Goal: Task Accomplishment & Management: Use online tool/utility

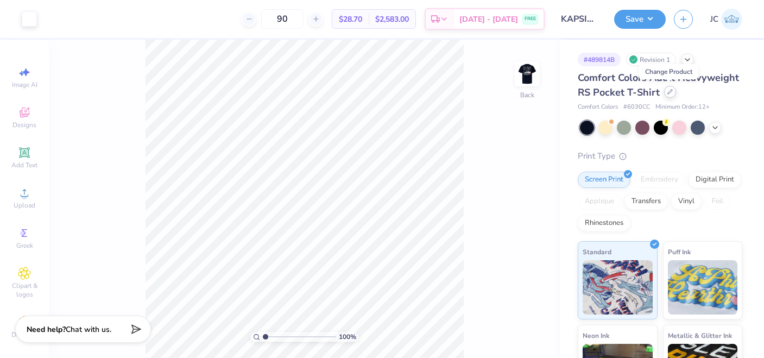
click at [671, 92] on icon at bounding box center [669, 91] width 5 height 5
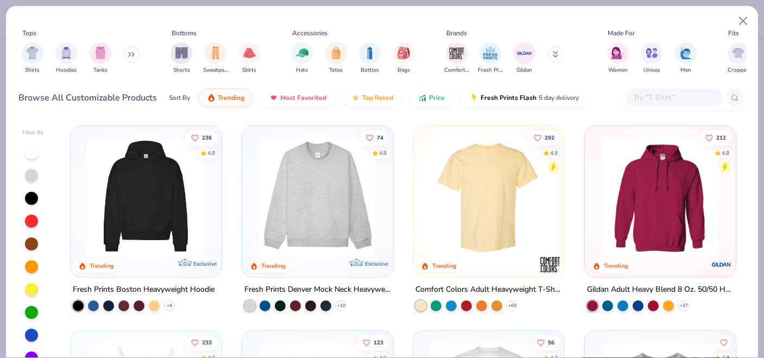
click at [660, 101] on input "text" at bounding box center [674, 97] width 84 height 12
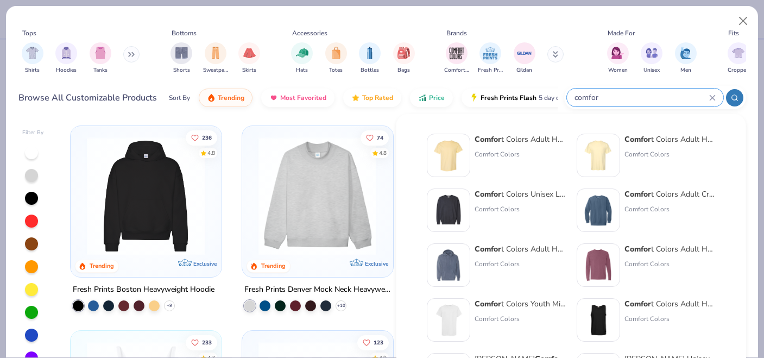
type input "comfor"
click at [528, 141] on div "Comfor t Colors Adult Heavyweight T-Shirt" at bounding box center [520, 139] width 91 height 11
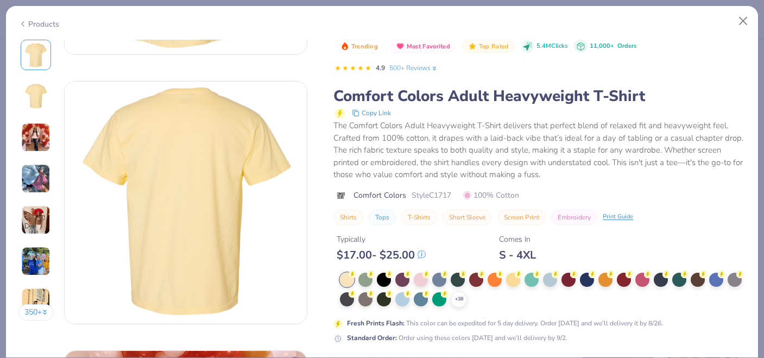
scroll to position [46, 0]
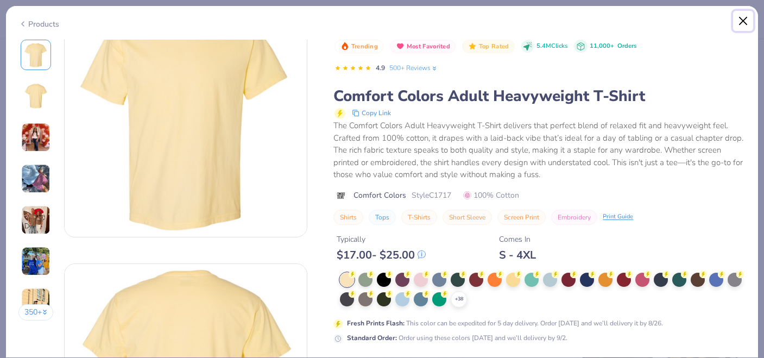
click at [747, 20] on button "Close" at bounding box center [743, 21] width 21 height 21
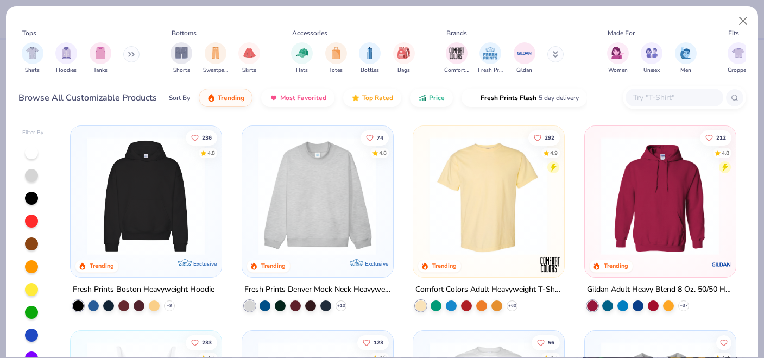
click at [667, 91] on input "text" at bounding box center [674, 97] width 84 height 12
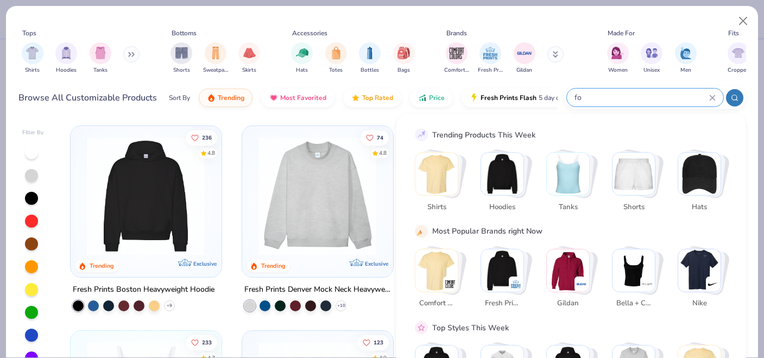
type input "f"
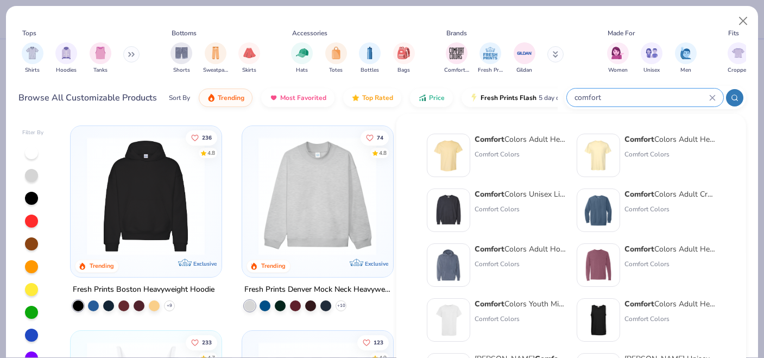
type input "comfort"
click at [659, 139] on div "Comfort Colors Adult Heavyweight RS Pocket T-Shirt" at bounding box center [670, 139] width 91 height 11
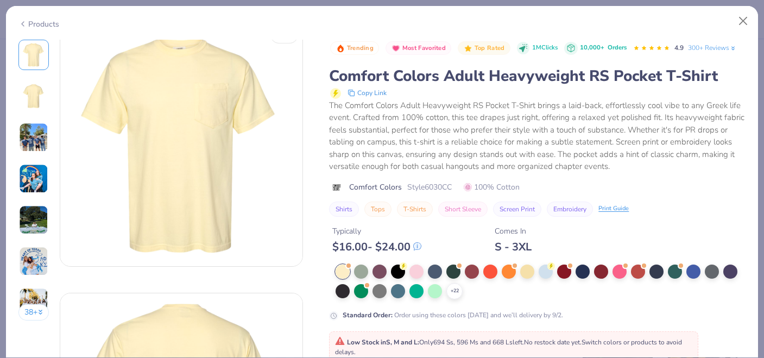
scroll to position [15, 0]
click at [422, 272] on div at bounding box center [416, 270] width 14 height 14
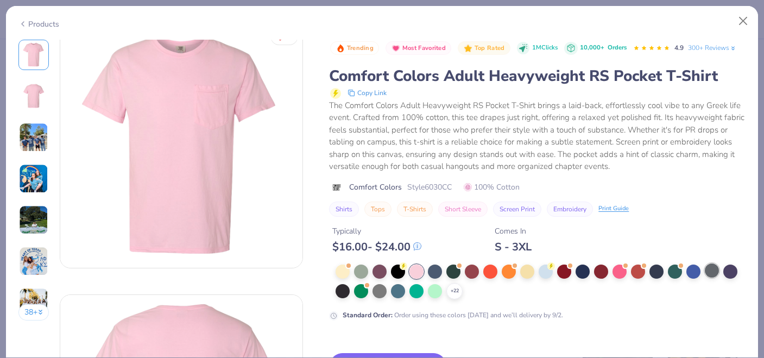
click at [706, 266] on div at bounding box center [712, 270] width 14 height 14
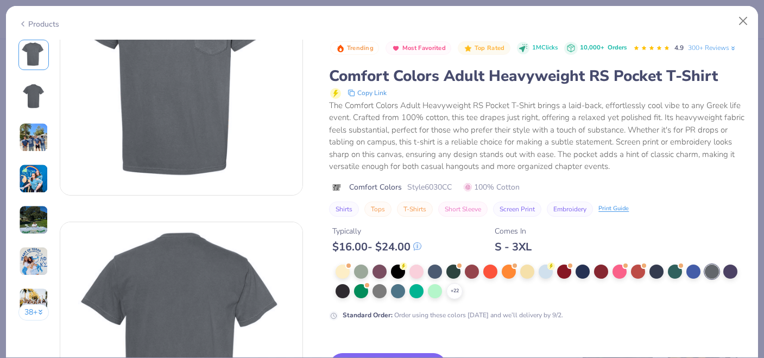
scroll to position [116, 0]
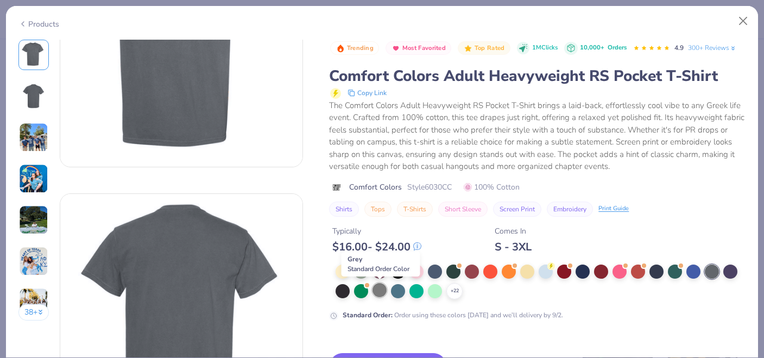
click at [381, 289] on div at bounding box center [380, 290] width 14 height 14
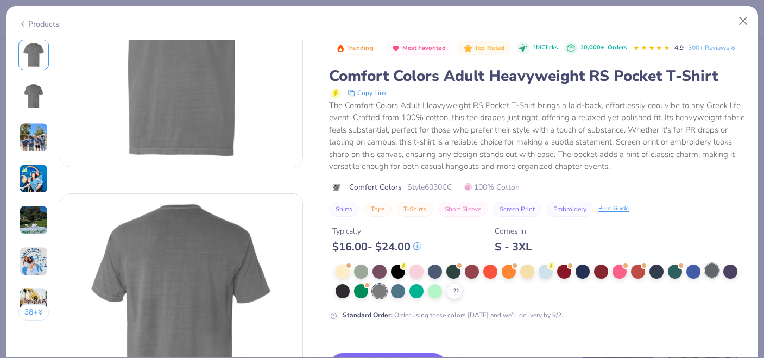
click at [714, 268] on div at bounding box center [712, 270] width 14 height 14
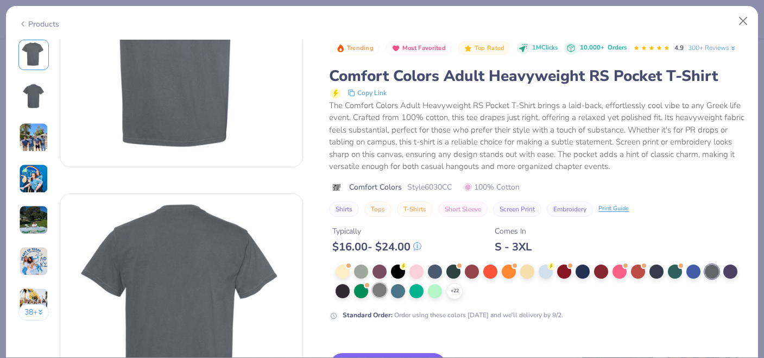
click at [378, 293] on div at bounding box center [380, 290] width 14 height 14
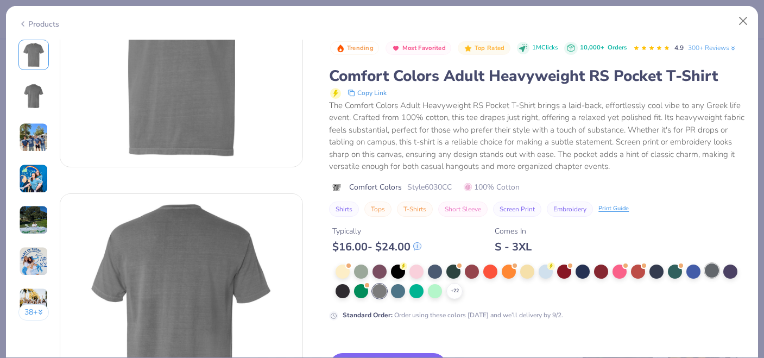
click at [711, 267] on div at bounding box center [712, 270] width 14 height 14
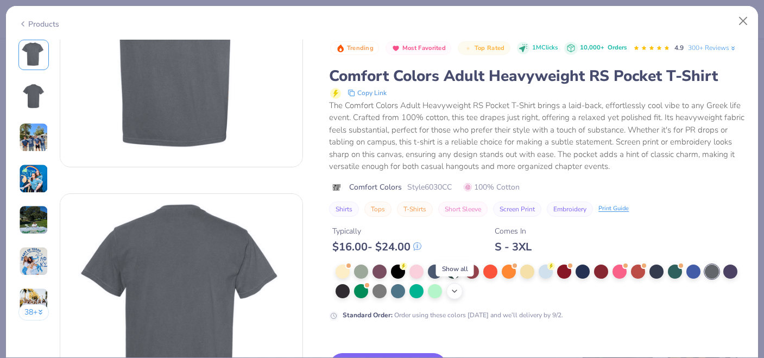
click at [453, 291] on polyline at bounding box center [454, 291] width 4 height 2
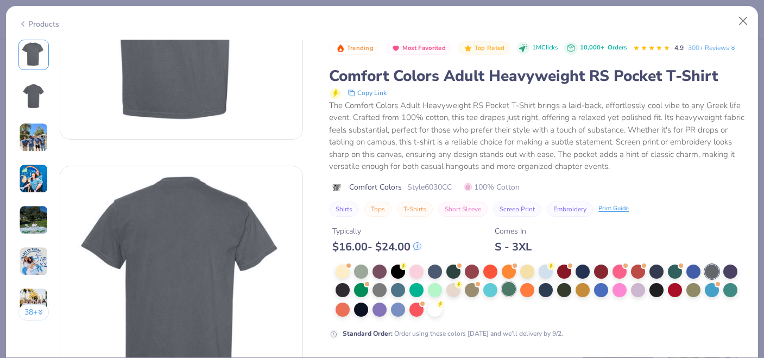
scroll to position [146, 0]
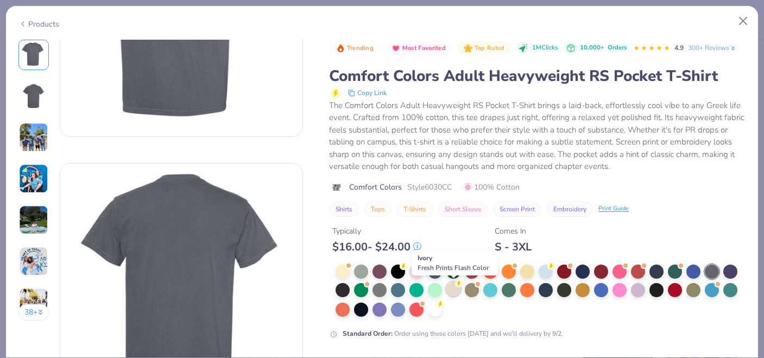
click at [454, 290] on div at bounding box center [453, 289] width 14 height 14
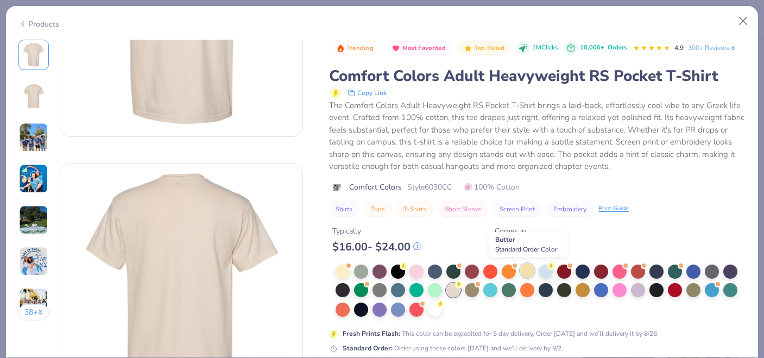
click at [528, 270] on div at bounding box center [527, 270] width 14 height 14
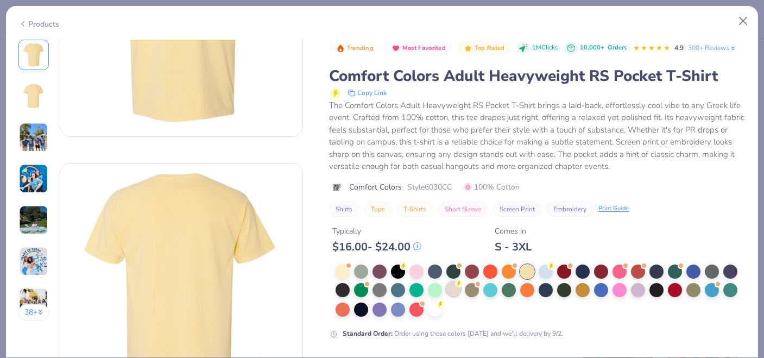
click at [452, 295] on div at bounding box center [453, 289] width 14 height 14
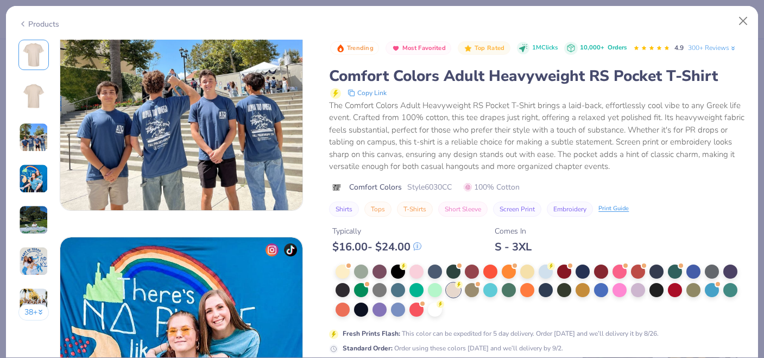
scroll to position [622, 0]
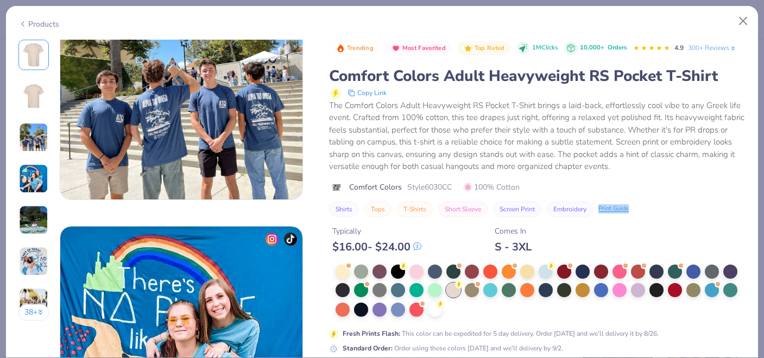
drag, startPoint x: 648, startPoint y: 204, endPoint x: 660, endPoint y: 207, distance: 12.9
click at [660, 207] on div "Shirts Tops T-Shirts Short Sleeve Screen Print Embroidery Print Guide" at bounding box center [537, 208] width 417 height 15
click at [625, 154] on div "The Comfort Colors Adult Heavyweight RS Pocket T-Shirt brings a laid-back, effo…" at bounding box center [537, 135] width 417 height 73
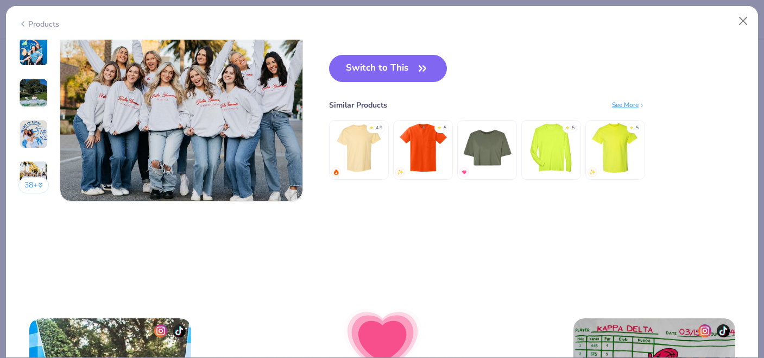
scroll to position [1658, 0]
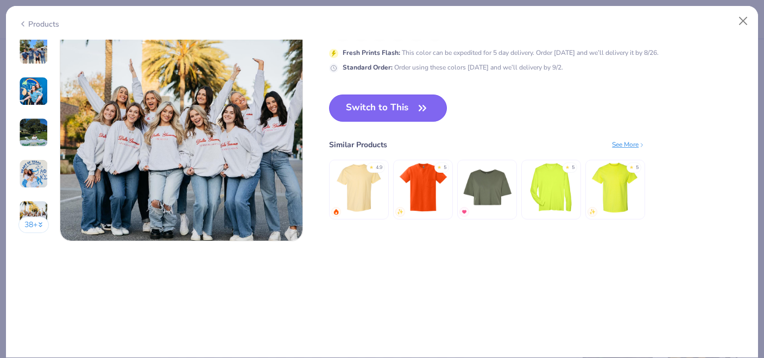
click at [412, 117] on button "Switch to This" at bounding box center [388, 107] width 118 height 27
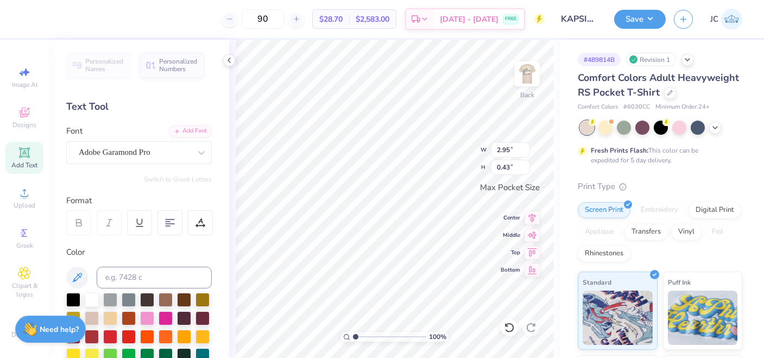
type input "2.95"
type input "0.43"
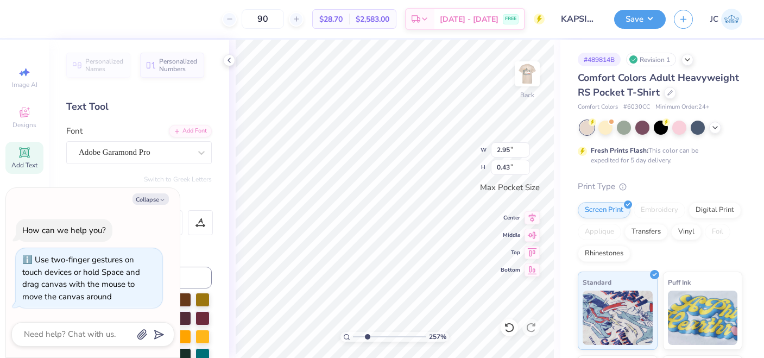
drag, startPoint x: 355, startPoint y: 335, endPoint x: 367, endPoint y: 335, distance: 12.0
type input "2.57"
click at [367, 335] on input "range" at bounding box center [389, 337] width 73 height 10
type textarea "x"
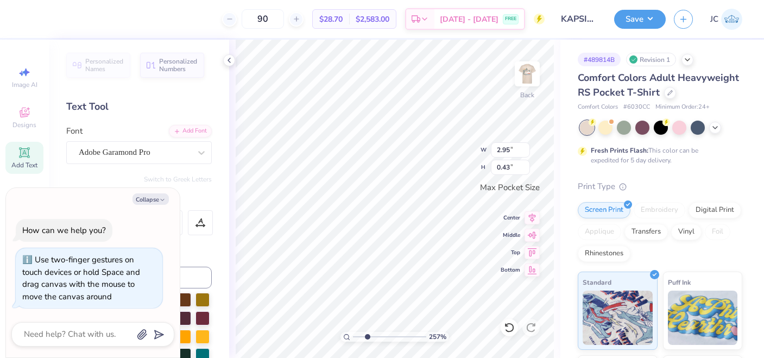
type textarea "KAPPA SI"
type textarea "x"
type textarea "KAPPA S"
type textarea "x"
type textarea "KAPPA"
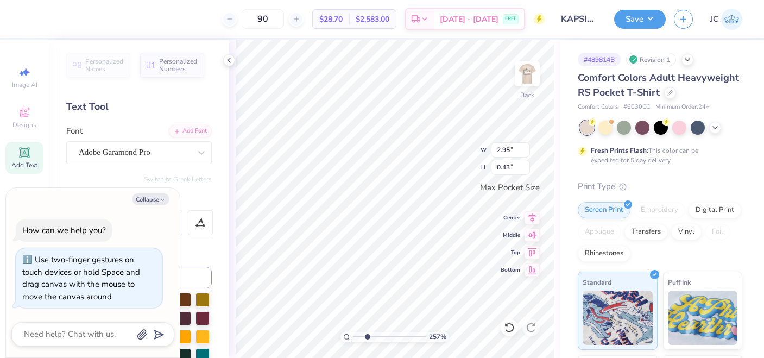
scroll to position [0, 1]
type textarea "x"
type textarea "KAPPA"
type textarea "x"
type textarea "[PERSON_NAME]"
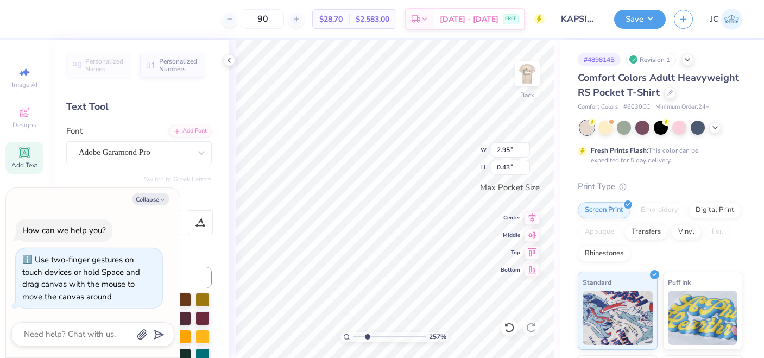
scroll to position [0, 0]
type textarea "x"
type textarea "KAP"
type textarea "x"
type textarea "KA"
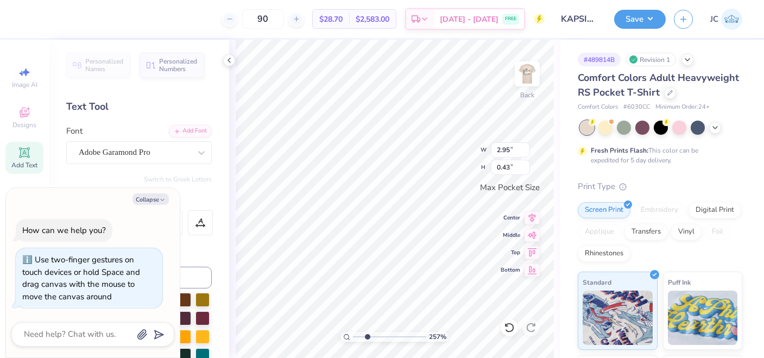
type textarea "x"
type textarea "K"
type textarea "x"
type textarea "K∑"
type textarea "x"
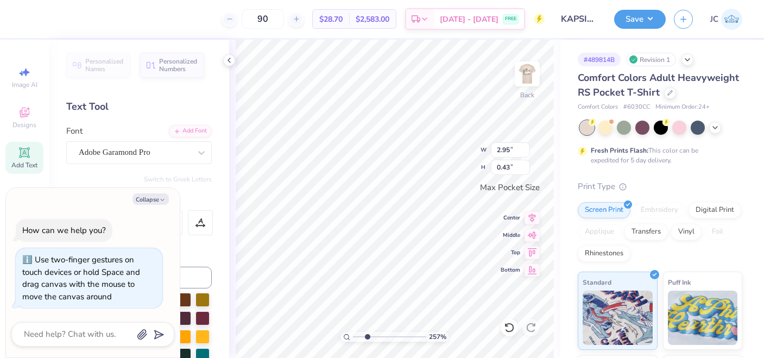
type textarea "K"
type textarea "x"
type input "1.26"
type input "1.27"
click at [21, 154] on icon at bounding box center [24, 152] width 8 height 8
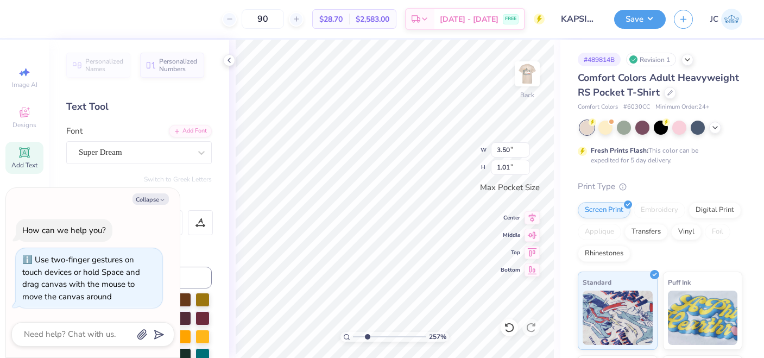
type textarea "x"
type input "1.26"
type input "1.27"
type textarea "x"
type input "3.50"
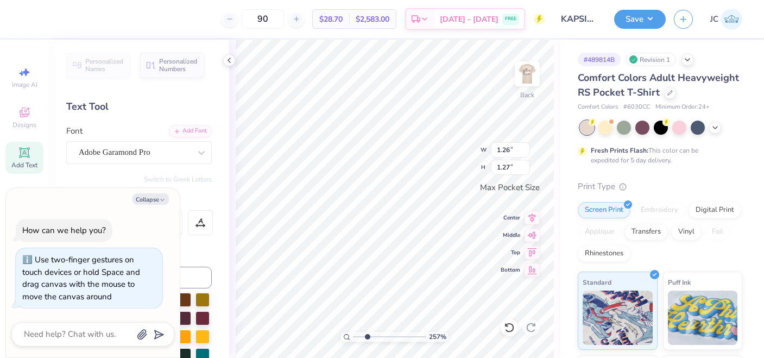
type input "1.01"
type textarea "x"
click at [151, 152] on div "Super Dream" at bounding box center [135, 152] width 114 height 17
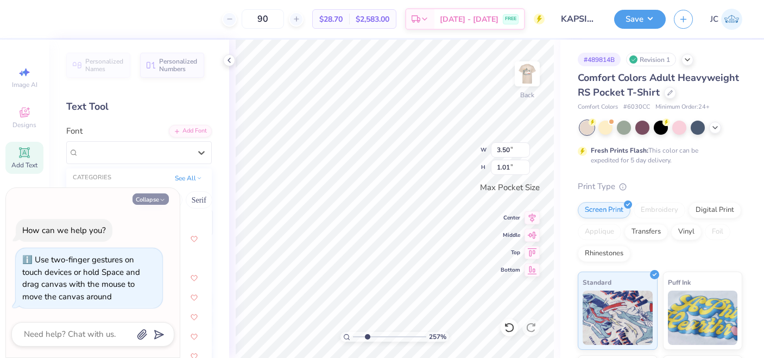
click at [152, 200] on button "Collapse" at bounding box center [151, 198] width 36 height 11
type textarea "x"
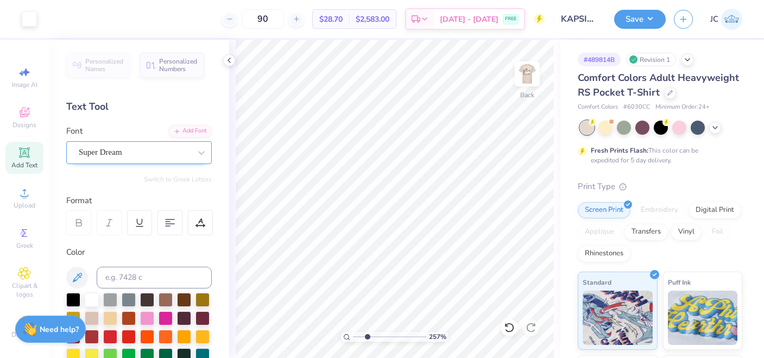
click at [132, 156] on div "Super Dream" at bounding box center [135, 152] width 114 height 17
click at [18, 168] on span "Add Text" at bounding box center [24, 165] width 26 height 9
click at [120, 157] on div "Super Dream" at bounding box center [135, 152] width 114 height 17
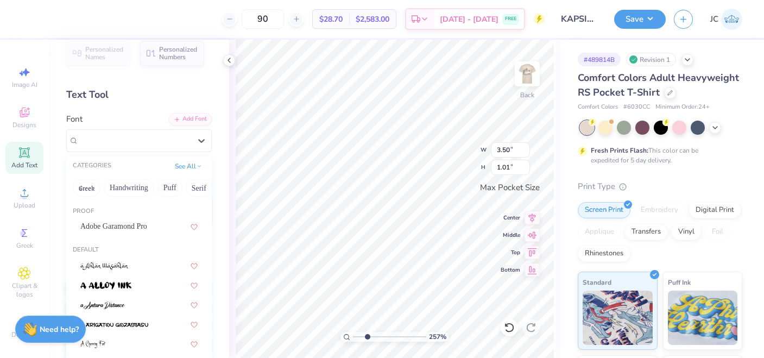
scroll to position [17, 0]
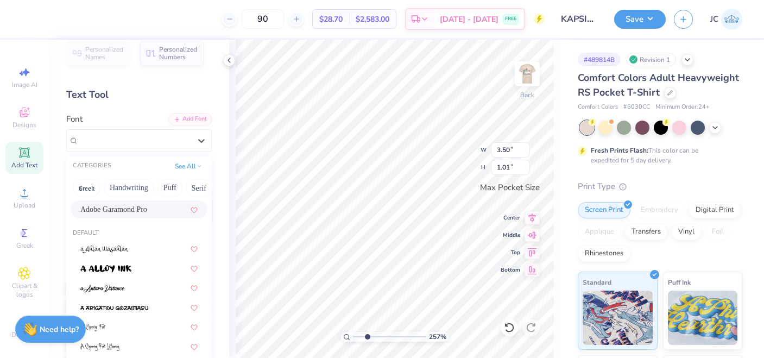
click at [122, 211] on span "Adobe Garamond Pro" at bounding box center [113, 209] width 67 height 11
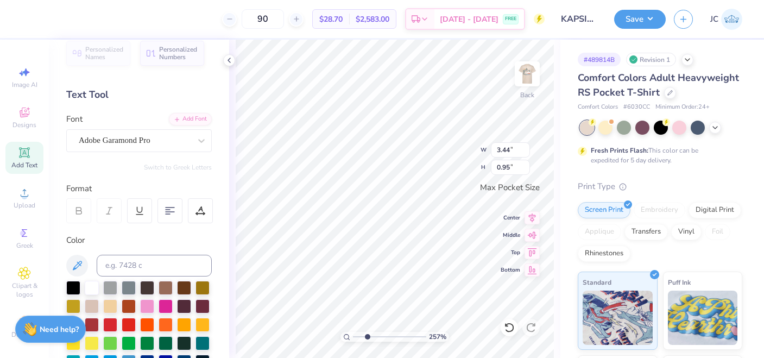
type input "3.44"
type input "0.95"
type textarea "∑"
drag, startPoint x: 366, startPoint y: 335, endPoint x: 395, endPoint y: 335, distance: 29.3
type input "6.46"
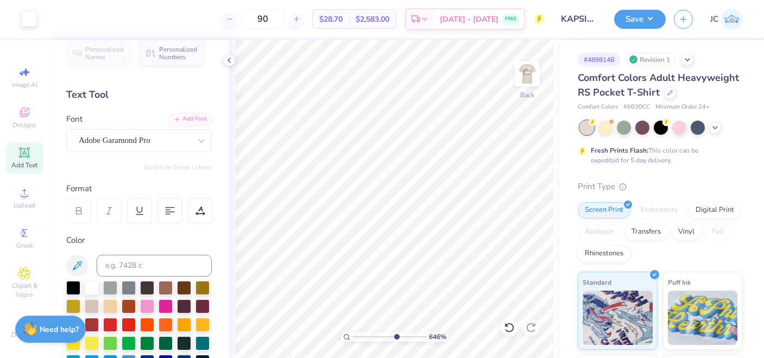
click at [395, 335] on input "range" at bounding box center [389, 337] width 73 height 10
type input "0.95"
type input "1.26"
click at [459, 148] on div "646 % Back W 0.95 H 1.26 Y Center Middle Top Bottom" at bounding box center [394, 199] width 331 height 318
type input "1.27"
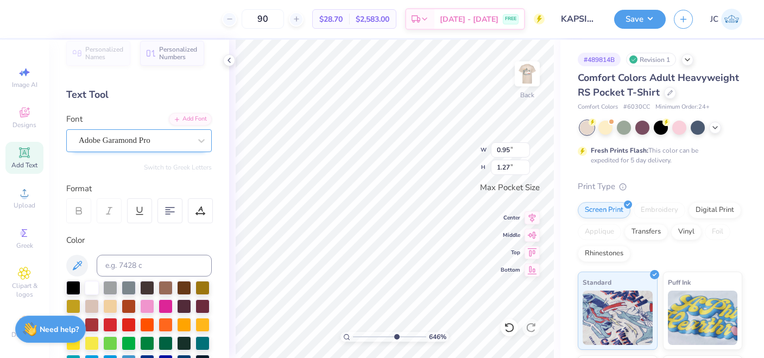
click at [134, 141] on div "Adobe Garamond Pro" at bounding box center [135, 140] width 114 height 17
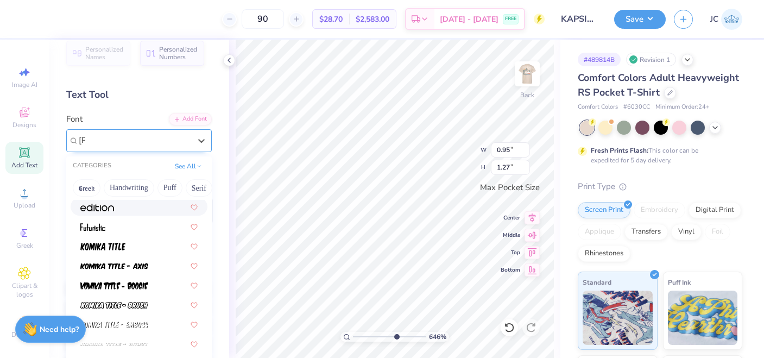
scroll to position [0, 0]
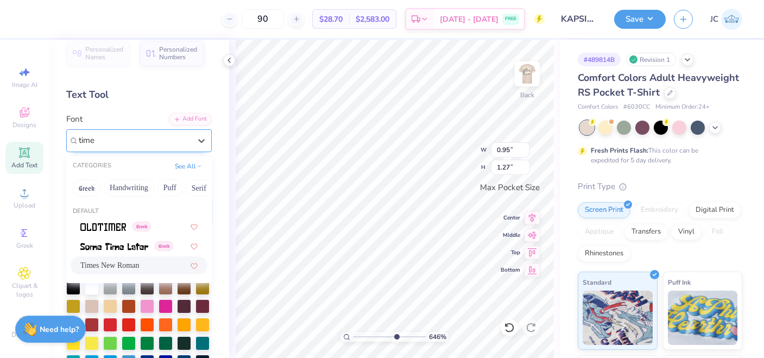
click at [106, 261] on span "Times New Roman" at bounding box center [109, 265] width 59 height 11
type input "time"
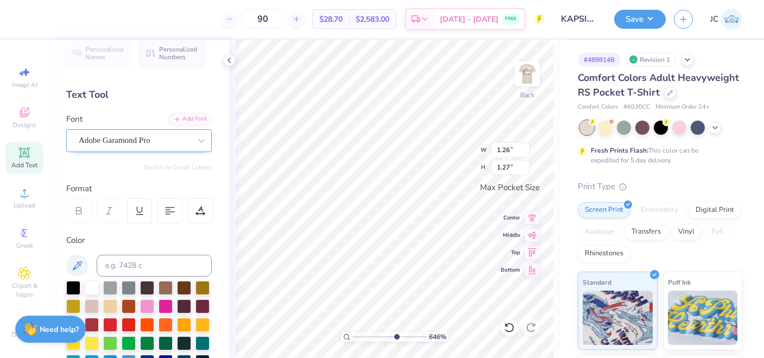
type input "1.26"
click at [128, 125] on div "Font Adobe Garamond Pro" at bounding box center [139, 132] width 146 height 39
click at [128, 133] on div "Adobe Garamond Pro" at bounding box center [135, 140] width 114 height 17
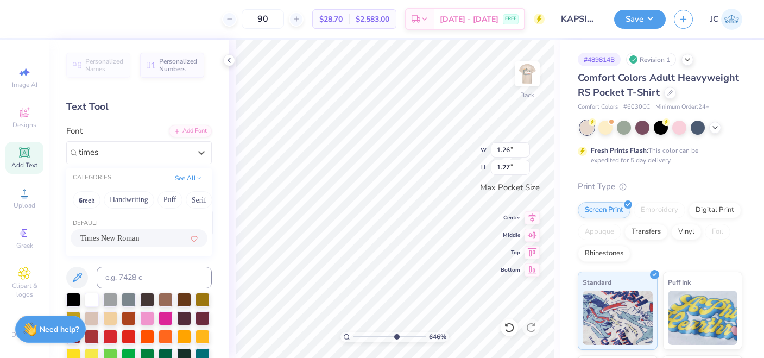
click at [96, 235] on span "Times New Roman" at bounding box center [109, 237] width 59 height 11
type input "times"
type input "1.38"
type input "1.31"
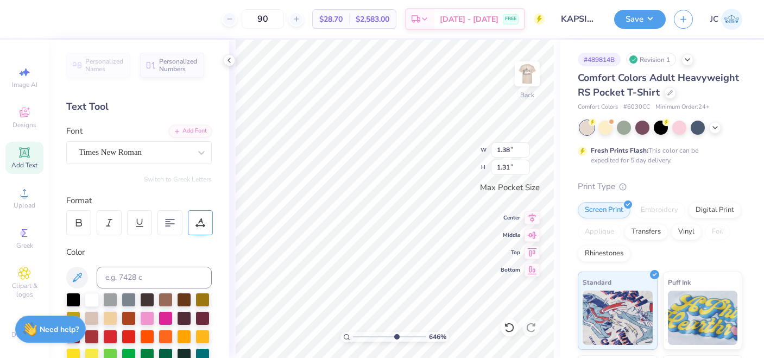
type input "1.48"
type input "1.40"
type input "1.53"
type input "1.45"
type input "1.08"
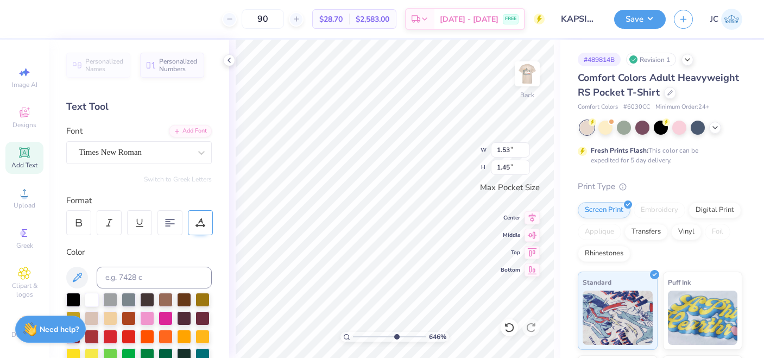
type input "1.44"
drag, startPoint x: 395, startPoint y: 336, endPoint x: 388, endPoint y: 336, distance: 7.1
type input "5.5"
click at [388, 336] on input "range" at bounding box center [389, 337] width 73 height 10
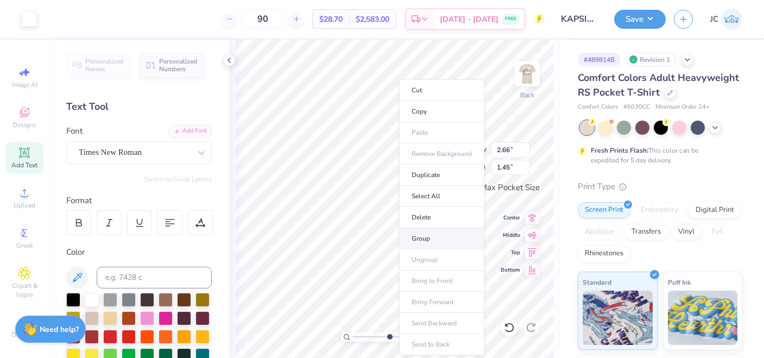
click at [427, 237] on li "Group" at bounding box center [441, 238] width 85 height 21
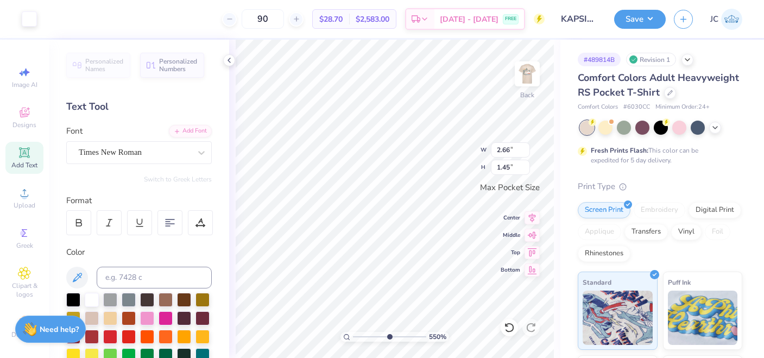
click at [23, 157] on icon at bounding box center [24, 152] width 13 height 13
type input "3.50"
type input "1.01"
type textarea "E"
click at [195, 154] on div at bounding box center [202, 153] width 20 height 20
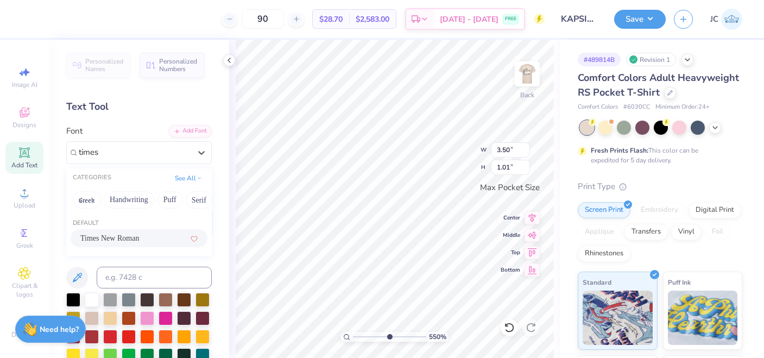
click at [150, 235] on div "Times New Roman" at bounding box center [138, 237] width 117 height 11
type input "times"
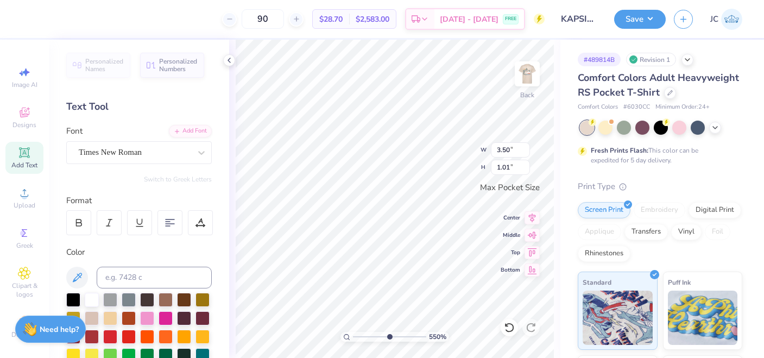
type textarea "e"
type textarea "EST. 1869"
type input "2.66"
type input "1.46"
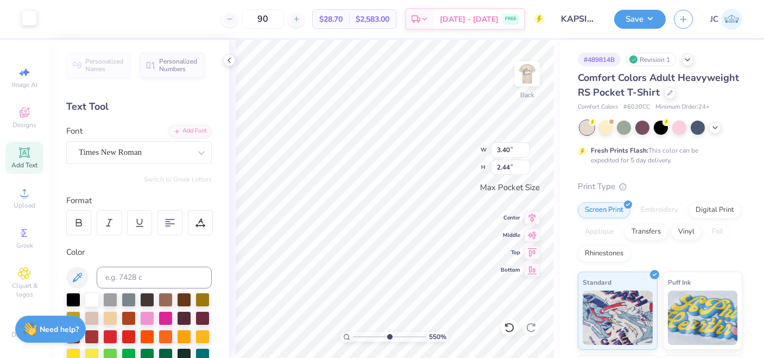
click at [28, 15] on div at bounding box center [29, 17] width 15 height 15
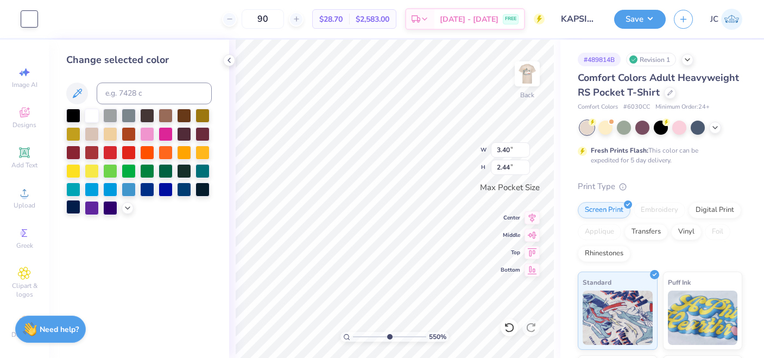
click at [67, 207] on div at bounding box center [73, 207] width 14 height 14
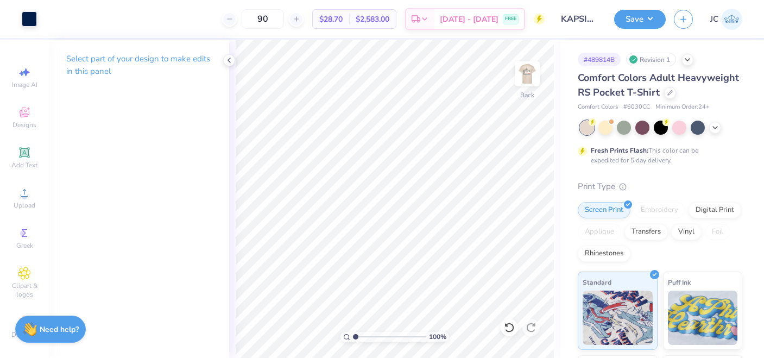
drag, startPoint x: 390, startPoint y: 338, endPoint x: 347, endPoint y: 335, distance: 43.1
type input "1"
click at [353, 335] on input "range" at bounding box center [389, 337] width 73 height 10
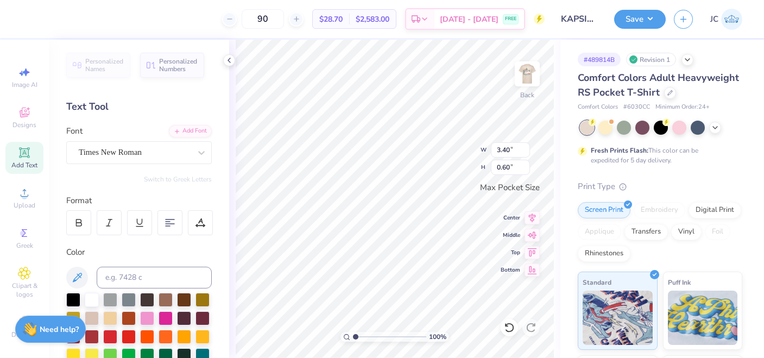
type input "1.70"
type input "0.30"
type input "2.66"
type input "1.46"
click at [461, 160] on div "100 % Back W 2.66 2.66 " H 1.46 1.46 " Max Pocket Size Center Middle Top Bottom" at bounding box center [394, 199] width 331 height 318
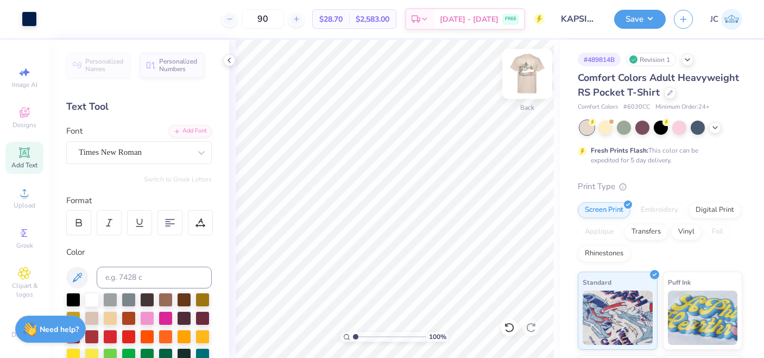
click at [526, 70] on img at bounding box center [527, 73] width 43 height 43
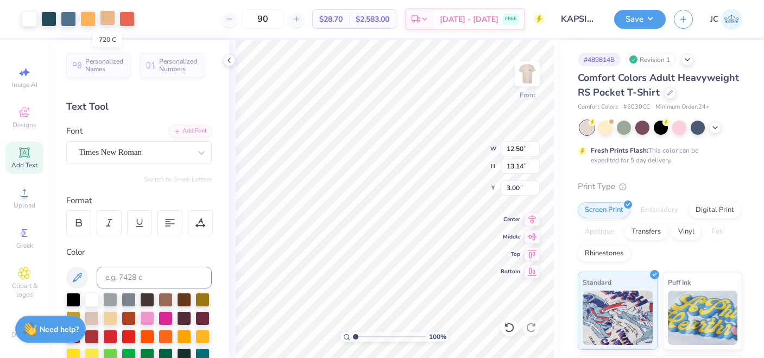
click at [106, 19] on div at bounding box center [107, 17] width 15 height 15
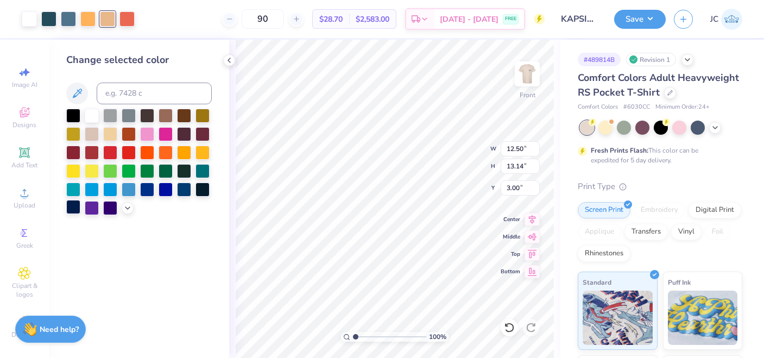
click at [74, 205] on div at bounding box center [73, 207] width 14 height 14
click at [509, 325] on icon at bounding box center [509, 327] width 11 height 11
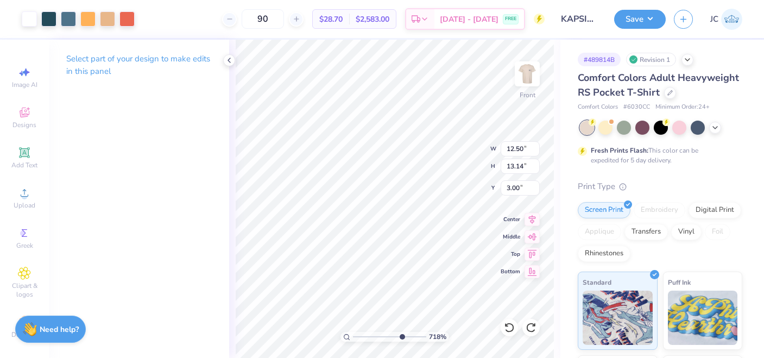
drag, startPoint x: 355, startPoint y: 335, endPoint x: 400, endPoint y: 335, distance: 45.6
click at [400, 335] on input "range" at bounding box center [389, 337] width 73 height 10
drag, startPoint x: 401, startPoint y: 338, endPoint x: 370, endPoint y: 337, distance: 31.0
click at [370, 337] on input "range" at bounding box center [389, 337] width 73 height 10
drag, startPoint x: 369, startPoint y: 335, endPoint x: 356, endPoint y: 336, distance: 13.1
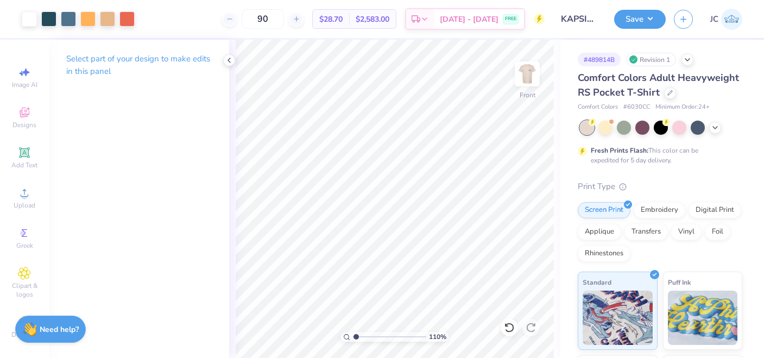
click at [356, 336] on input "range" at bounding box center [389, 337] width 73 height 10
click at [360, 336] on input "range" at bounding box center [389, 337] width 73 height 10
drag, startPoint x: 360, startPoint y: 337, endPoint x: 353, endPoint y: 337, distance: 7.1
click at [353, 337] on input "range" at bounding box center [389, 337] width 73 height 10
type input "1.8"
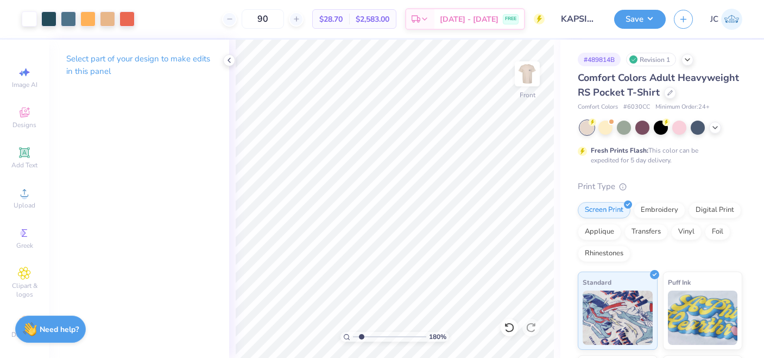
click at [361, 335] on input "range" at bounding box center [389, 337] width 73 height 10
click at [52, 24] on div at bounding box center [48, 17] width 15 height 15
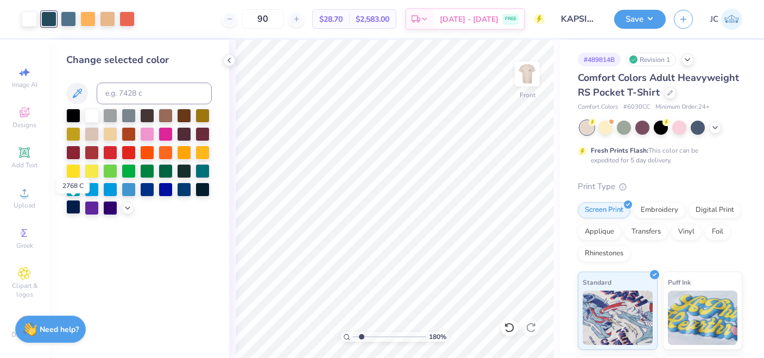
click at [74, 207] on div at bounding box center [73, 207] width 14 height 14
click at [509, 325] on icon at bounding box center [509, 327] width 11 height 11
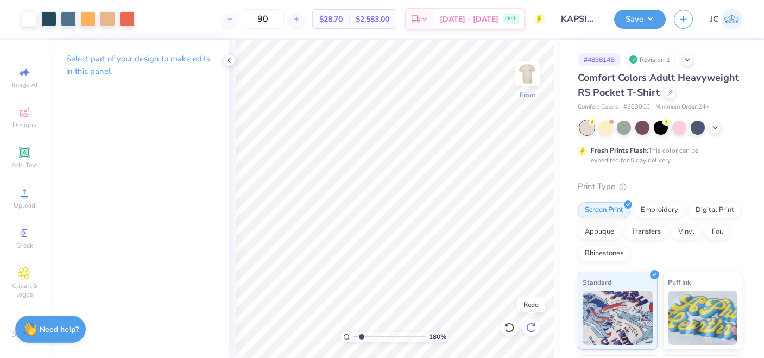
click at [535, 329] on icon at bounding box center [531, 327] width 11 height 11
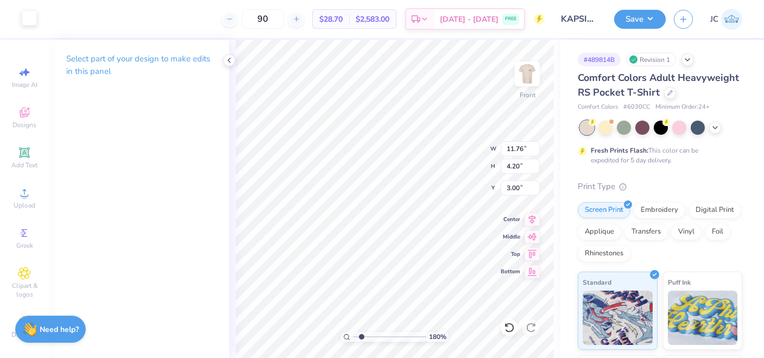
click at [29, 18] on div at bounding box center [29, 17] width 15 height 15
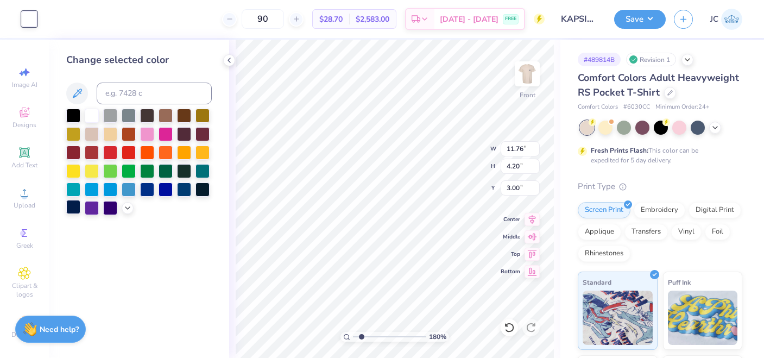
click at [72, 210] on div at bounding box center [73, 207] width 14 height 14
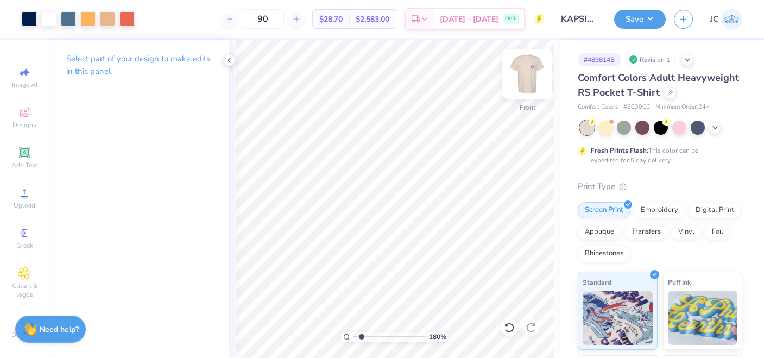
click at [530, 71] on img at bounding box center [527, 73] width 43 height 43
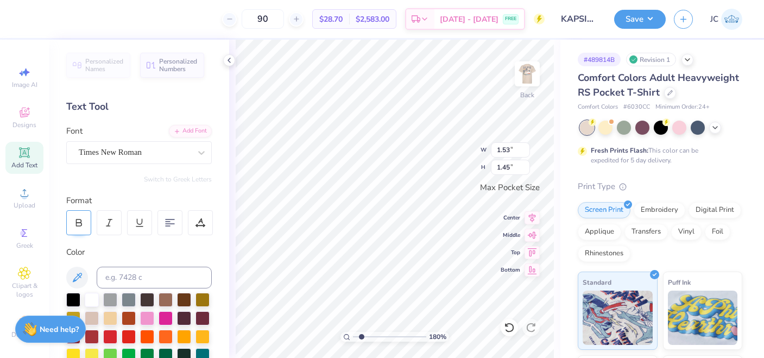
click at [89, 222] on div at bounding box center [78, 222] width 25 height 25
type input "1.08"
type input "1.44"
click at [73, 223] on div at bounding box center [78, 222] width 25 height 25
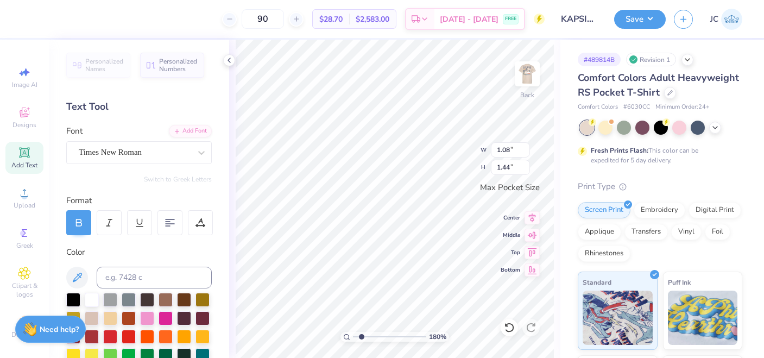
type input "1.62"
type input "1.45"
click at [510, 328] on icon at bounding box center [509, 327] width 11 height 11
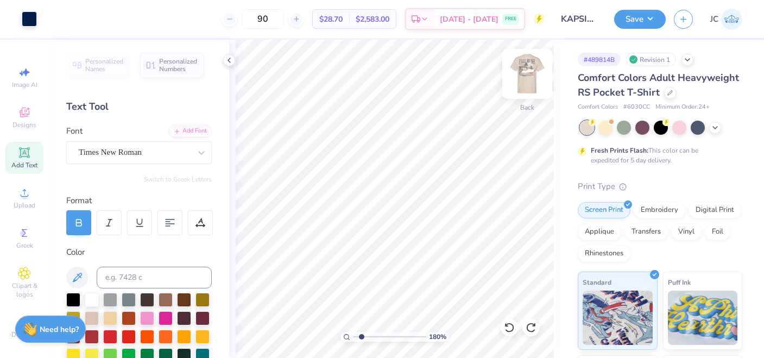
click at [525, 68] on img at bounding box center [527, 73] width 43 height 43
click at [52, 18] on div at bounding box center [48, 17] width 15 height 15
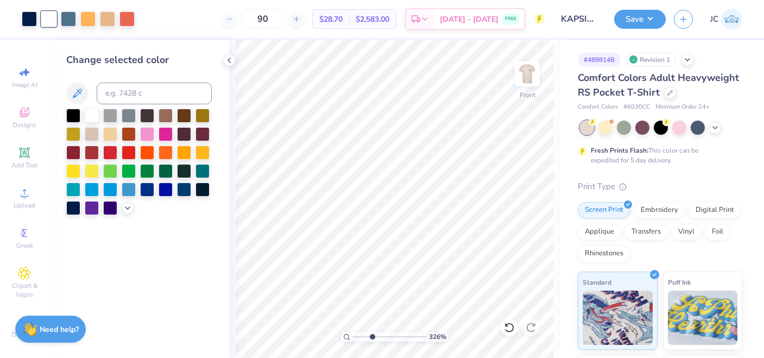
drag, startPoint x: 361, startPoint y: 338, endPoint x: 372, endPoint y: 338, distance: 10.9
click at [372, 338] on input "range" at bounding box center [389, 337] width 73 height 10
click at [429, 22] on icon at bounding box center [424, 20] width 9 height 9
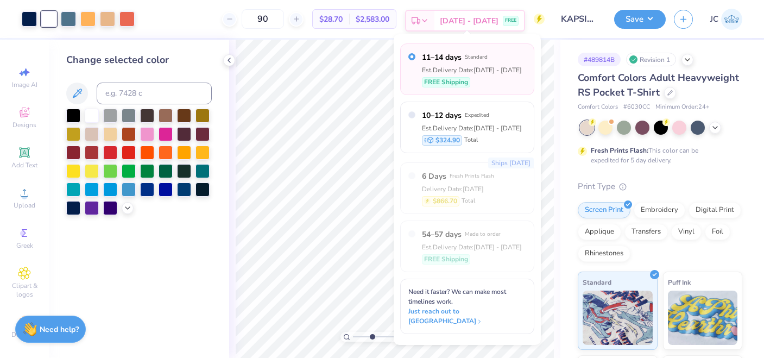
click at [429, 18] on icon at bounding box center [424, 20] width 9 height 9
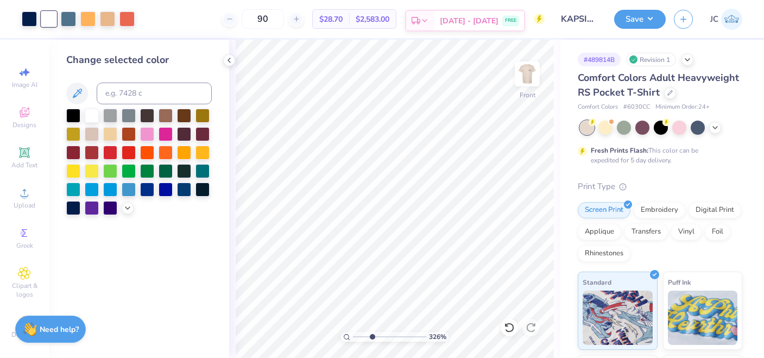
click at [427, 21] on icon at bounding box center [424, 20] width 9 height 9
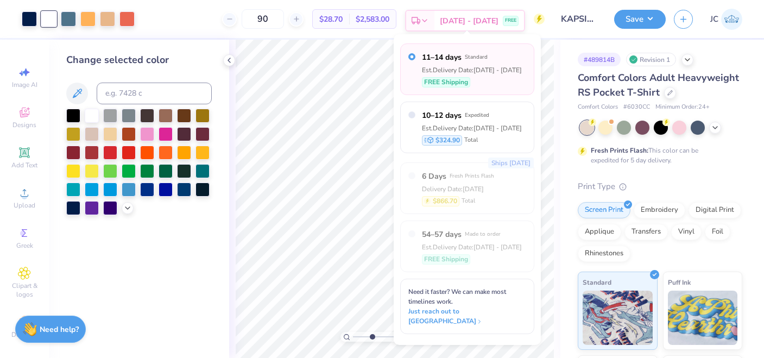
click at [427, 21] on icon at bounding box center [424, 20] width 9 height 9
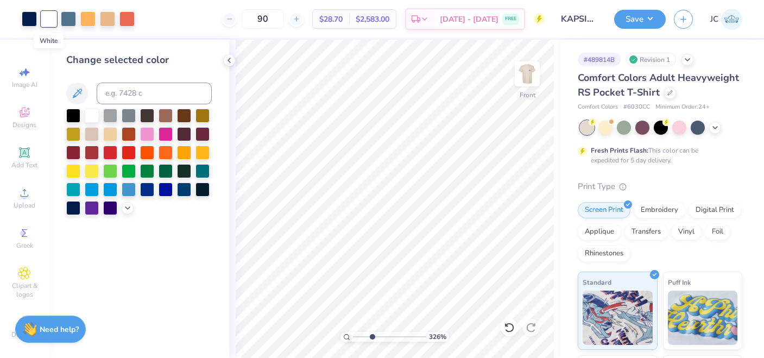
click at [50, 18] on div at bounding box center [48, 18] width 15 height 15
click at [77, 209] on div at bounding box center [73, 207] width 14 height 14
drag, startPoint x: 373, startPoint y: 338, endPoint x: 340, endPoint y: 339, distance: 32.6
click at [353, 339] on input "range" at bounding box center [389, 337] width 73 height 10
click at [362, 335] on input "range" at bounding box center [389, 337] width 73 height 10
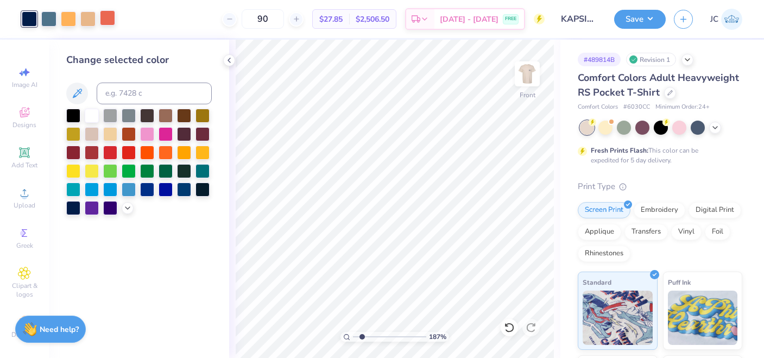
click at [105, 18] on div at bounding box center [107, 17] width 15 height 15
click at [92, 116] on div at bounding box center [92, 115] width 14 height 14
click at [508, 329] on icon at bounding box center [509, 327] width 11 height 11
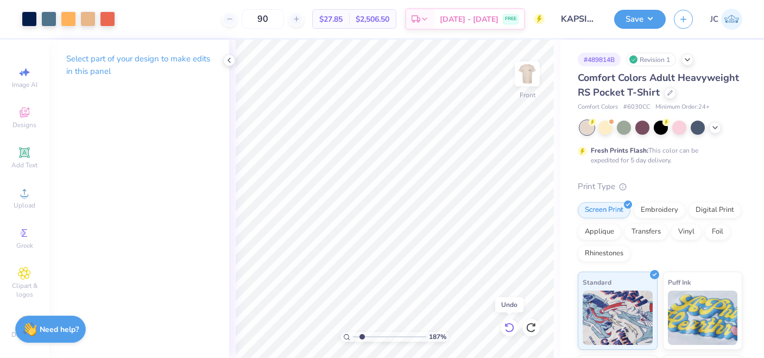
click at [508, 329] on icon at bounding box center [509, 327] width 11 height 11
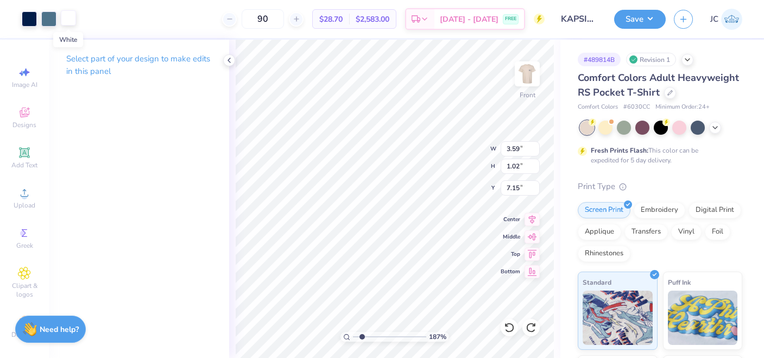
click at [69, 18] on div at bounding box center [68, 17] width 15 height 15
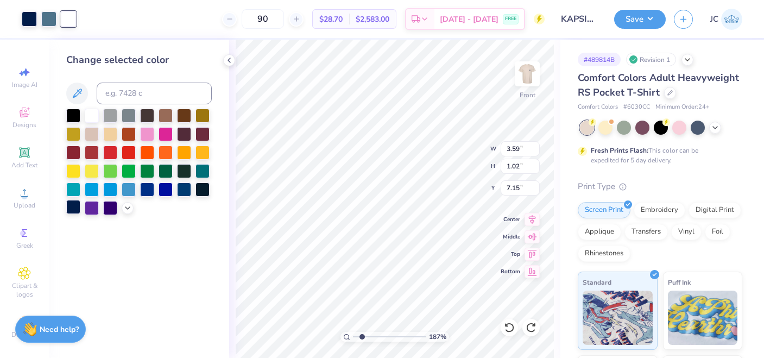
click at [76, 212] on div at bounding box center [73, 207] width 14 height 14
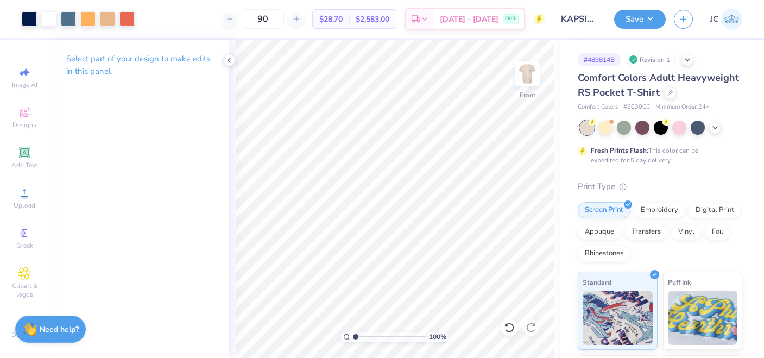
drag, startPoint x: 361, startPoint y: 335, endPoint x: 346, endPoint y: 335, distance: 14.7
click at [353, 335] on input "range" at bounding box center [389, 337] width 73 height 10
drag, startPoint x: 354, startPoint y: 336, endPoint x: 360, endPoint y: 336, distance: 6.5
click at [360, 336] on input "range" at bounding box center [389, 337] width 73 height 10
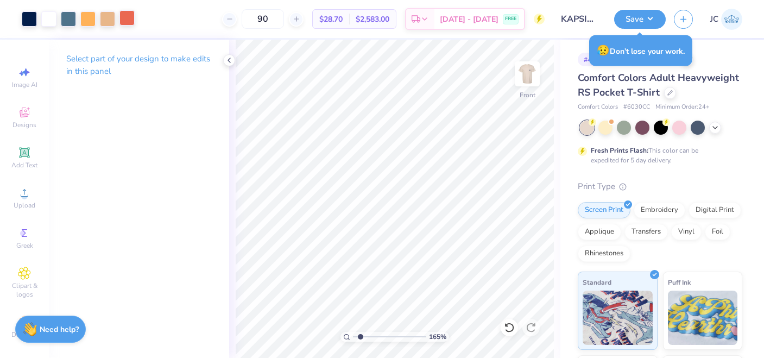
click at [128, 18] on div at bounding box center [126, 17] width 15 height 15
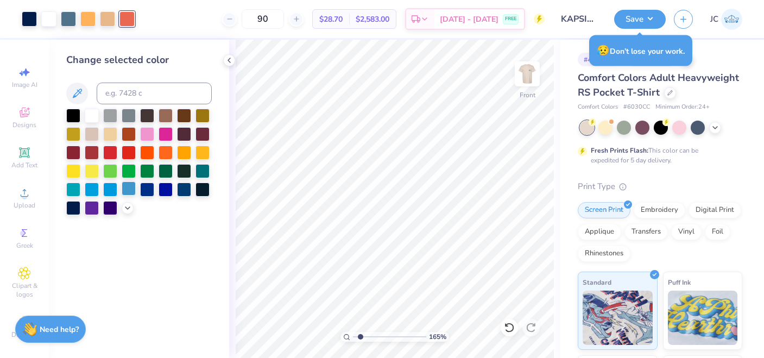
click at [128, 185] on div at bounding box center [129, 188] width 14 height 14
click at [111, 190] on div at bounding box center [110, 188] width 14 height 14
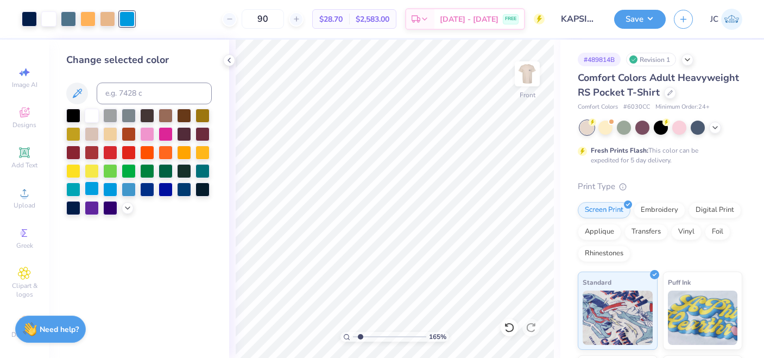
click at [89, 191] on div at bounding box center [92, 188] width 14 height 14
click at [67, 197] on div at bounding box center [139, 162] width 146 height 106
click at [71, 189] on div at bounding box center [73, 188] width 14 height 14
click at [206, 168] on div at bounding box center [203, 170] width 14 height 14
click at [73, 209] on div at bounding box center [73, 207] width 14 height 14
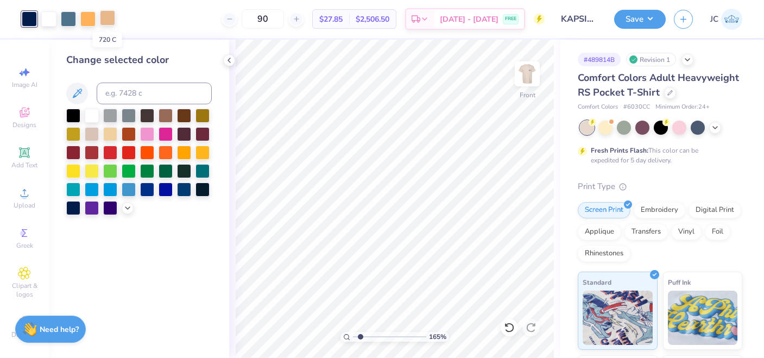
click at [108, 20] on div at bounding box center [107, 17] width 15 height 15
click at [31, 18] on div at bounding box center [29, 17] width 15 height 15
drag, startPoint x: 361, startPoint y: 338, endPoint x: 379, endPoint y: 336, distance: 18.0
type input "4.08"
click at [378, 338] on input "range" at bounding box center [389, 337] width 73 height 10
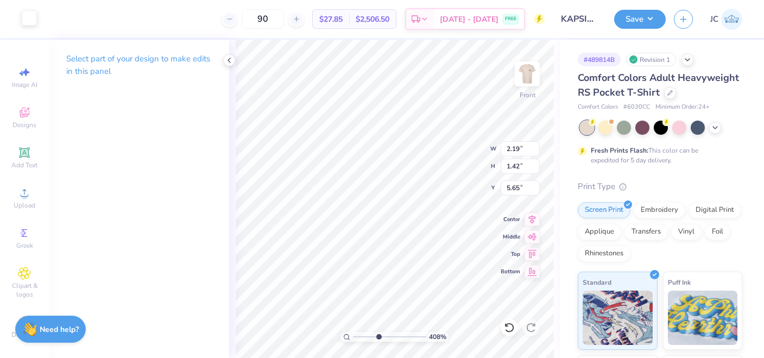
click at [26, 16] on div at bounding box center [29, 17] width 15 height 15
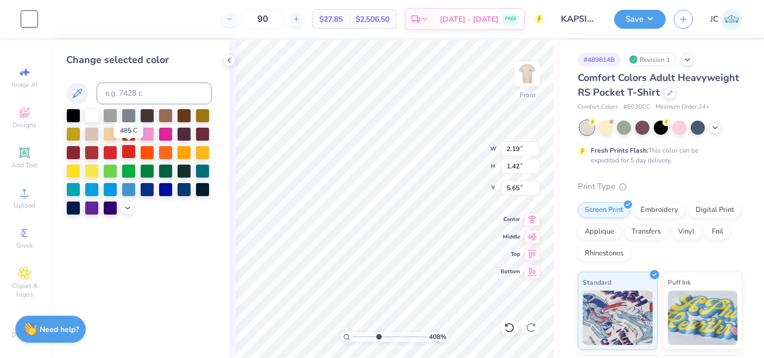
click at [128, 153] on div at bounding box center [129, 151] width 14 height 14
click at [116, 154] on div at bounding box center [110, 151] width 14 height 14
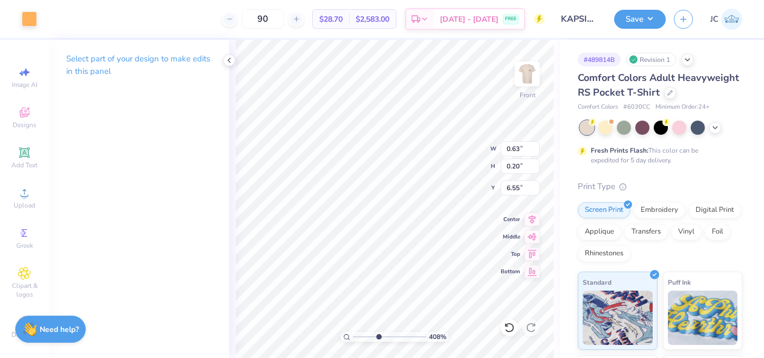
type input "0.63"
type input "0.20"
type input "6.55"
click at [33, 20] on div at bounding box center [29, 17] width 15 height 15
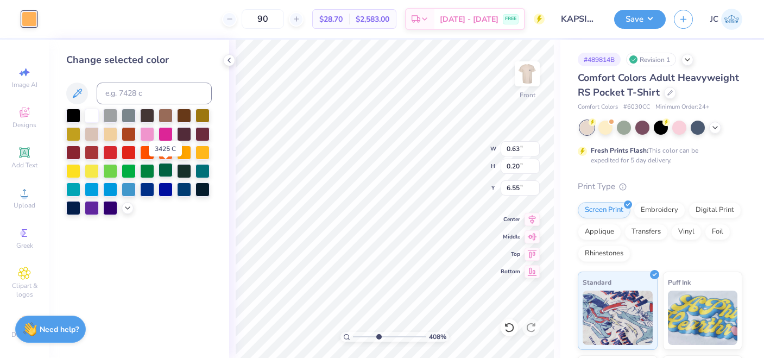
click at [168, 173] on div at bounding box center [166, 170] width 14 height 14
type input "0.52"
type input "0.38"
type input "6.01"
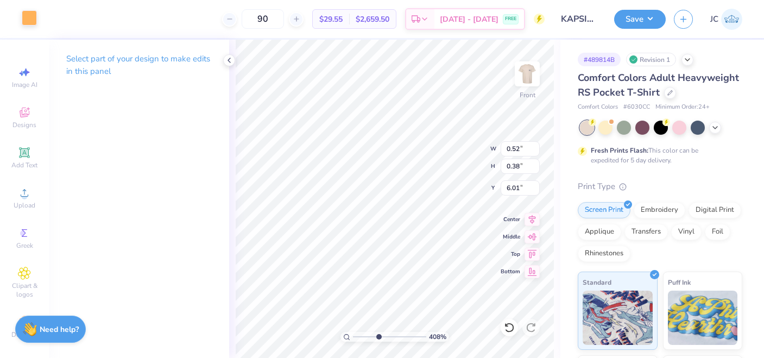
click at [27, 21] on div at bounding box center [29, 17] width 15 height 15
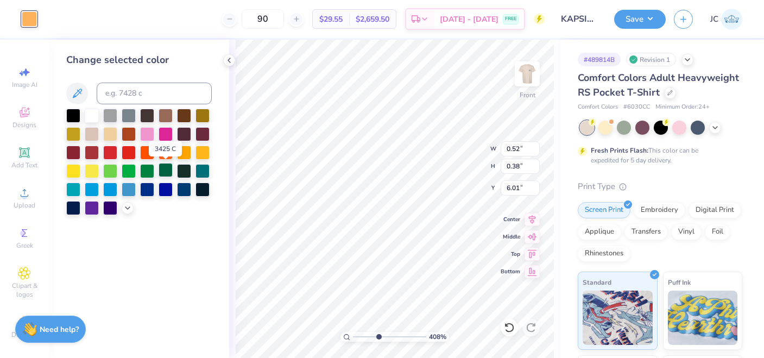
click at [165, 174] on div at bounding box center [166, 170] width 14 height 14
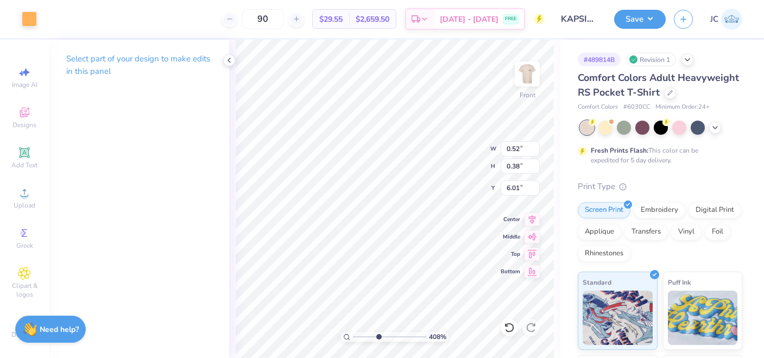
type input "1.06"
type input "0.21"
type input "5.66"
click at [33, 17] on div at bounding box center [29, 17] width 15 height 15
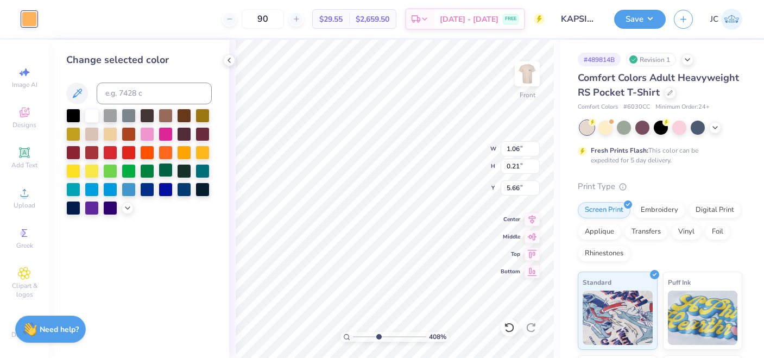
click at [165, 166] on div at bounding box center [166, 170] width 14 height 14
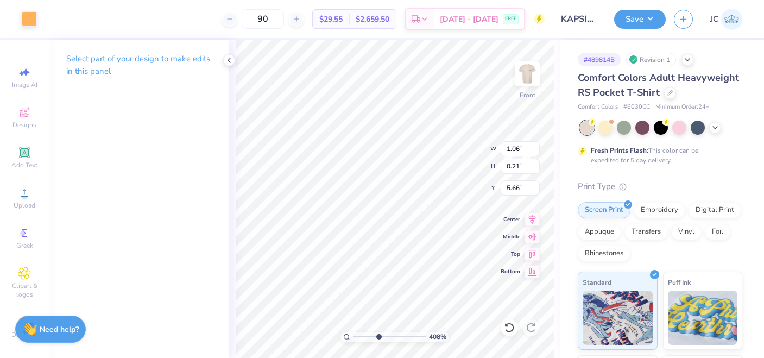
type input "0.24"
type input "0.25"
type input "5.81"
click at [33, 12] on div at bounding box center [29, 17] width 15 height 15
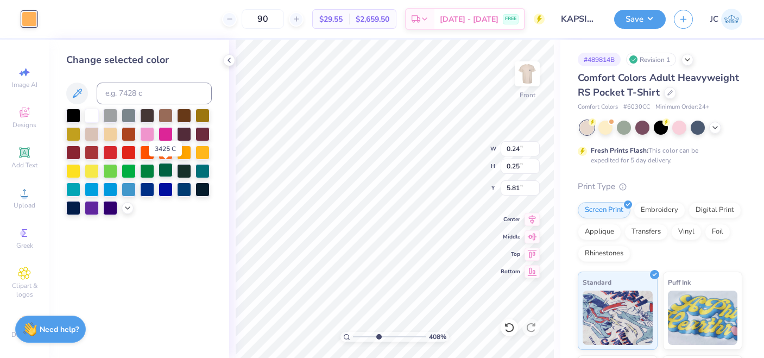
click at [166, 168] on div at bounding box center [166, 170] width 14 height 14
type input "0.26"
type input "0.12"
type input "5.86"
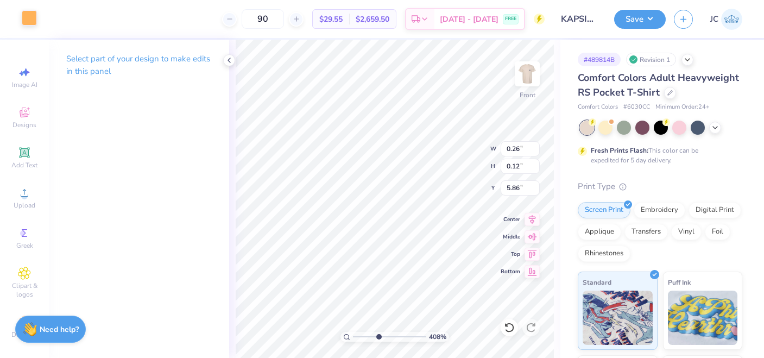
click at [29, 15] on div at bounding box center [29, 17] width 15 height 15
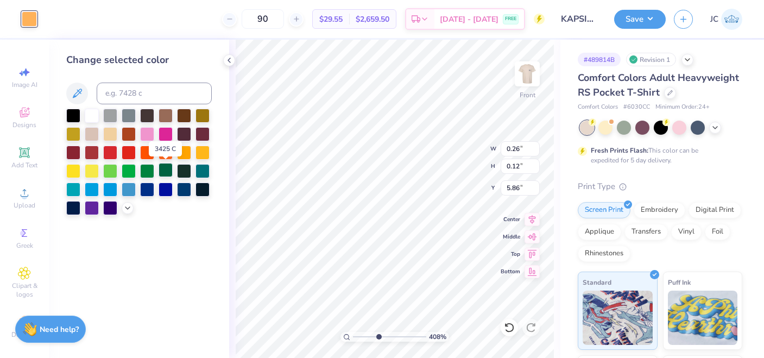
click at [167, 169] on div at bounding box center [166, 170] width 14 height 14
type input "0.23"
type input "0.09"
type input "6.03"
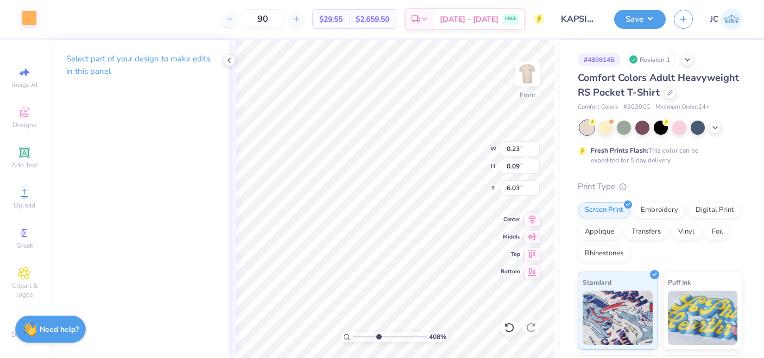
click at [26, 19] on div at bounding box center [29, 17] width 15 height 15
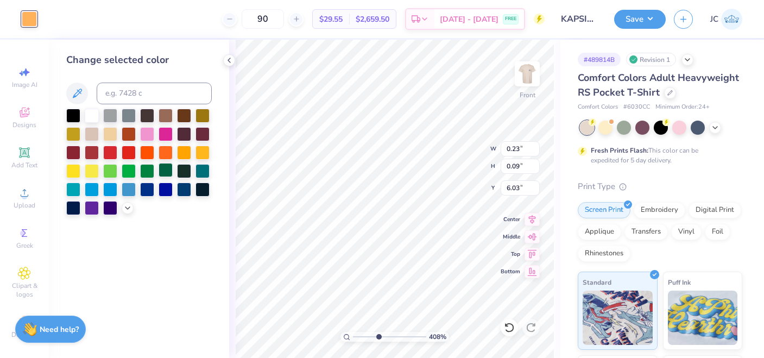
click at [166, 171] on div at bounding box center [166, 170] width 14 height 14
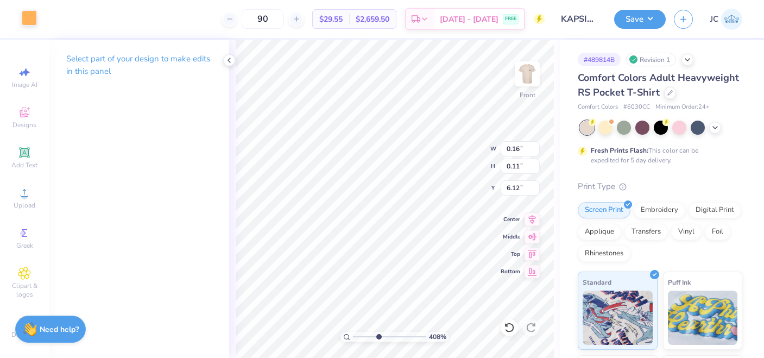
click at [26, 14] on div at bounding box center [29, 17] width 15 height 15
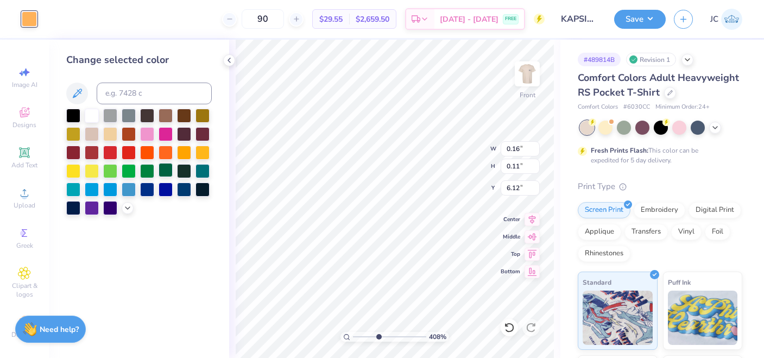
click at [166, 167] on div at bounding box center [166, 170] width 14 height 14
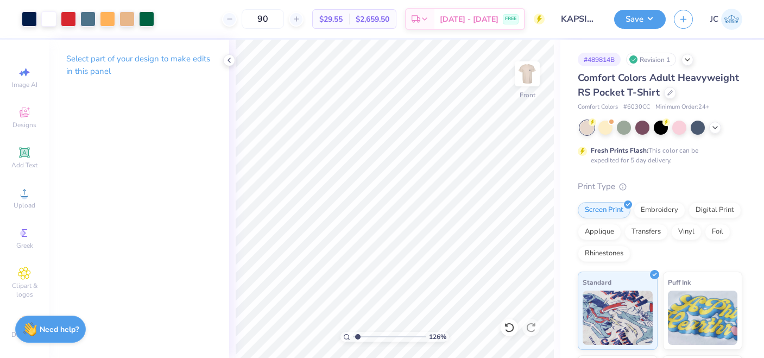
drag, startPoint x: 380, startPoint y: 337, endPoint x: 357, endPoint y: 336, distance: 22.3
click at [357, 336] on input "range" at bounding box center [389, 337] width 73 height 10
click at [51, 16] on div at bounding box center [48, 17] width 15 height 15
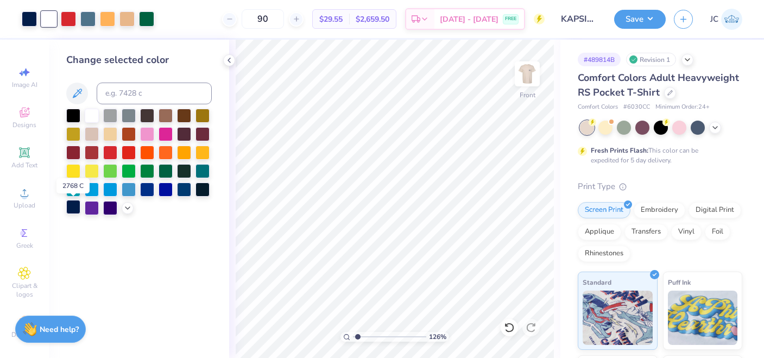
click at [75, 210] on div at bounding box center [73, 207] width 14 height 14
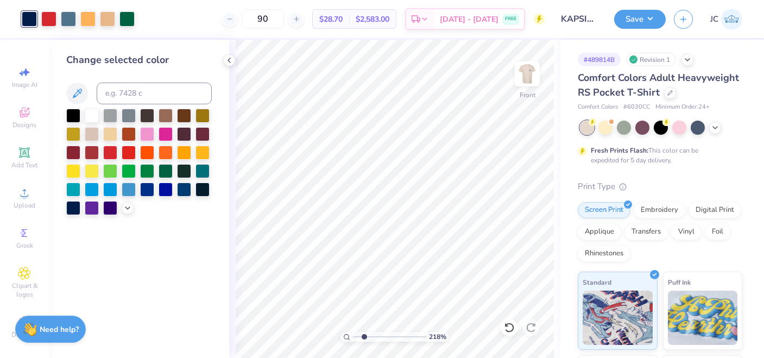
drag, startPoint x: 357, startPoint y: 339, endPoint x: 364, endPoint y: 338, distance: 6.5
click at [364, 338] on input "range" at bounding box center [389, 337] width 73 height 10
drag, startPoint x: 364, startPoint y: 336, endPoint x: 380, endPoint y: 336, distance: 15.2
type input "4.31"
click at [380, 336] on input "range" at bounding box center [389, 337] width 73 height 10
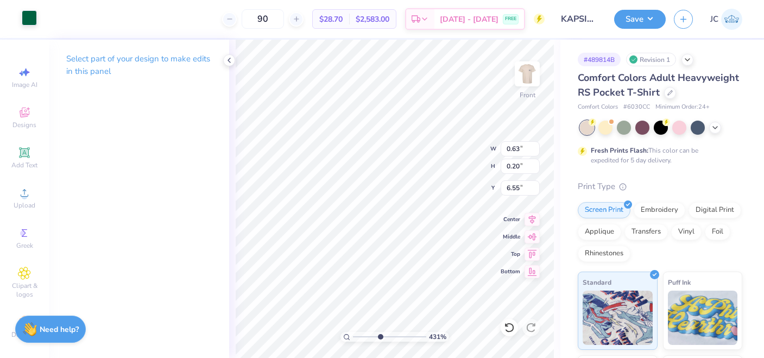
click at [25, 18] on div at bounding box center [29, 17] width 15 height 15
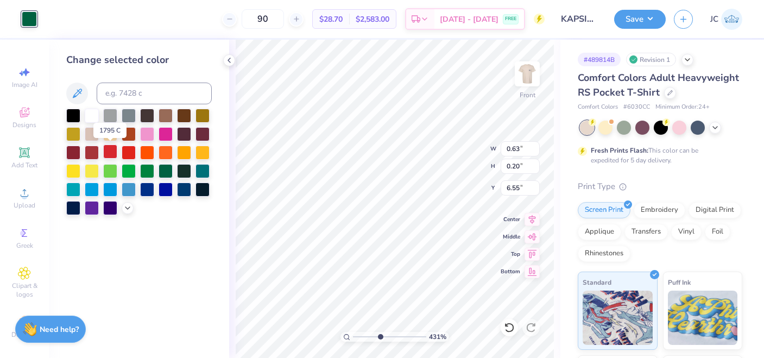
click at [113, 154] on div at bounding box center [110, 151] width 14 height 14
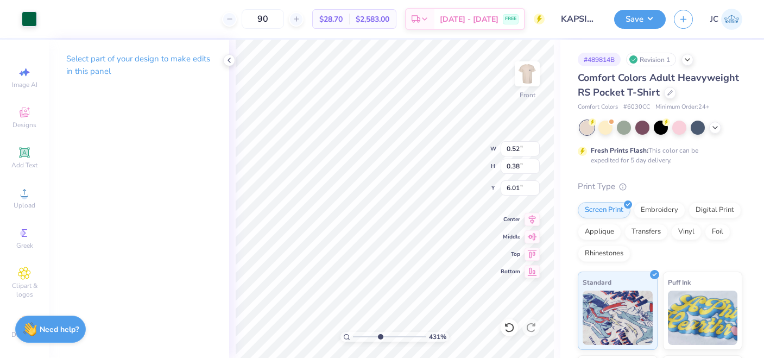
type input "0.52"
type input "0.38"
type input "6.01"
click at [26, 16] on div at bounding box center [29, 17] width 15 height 15
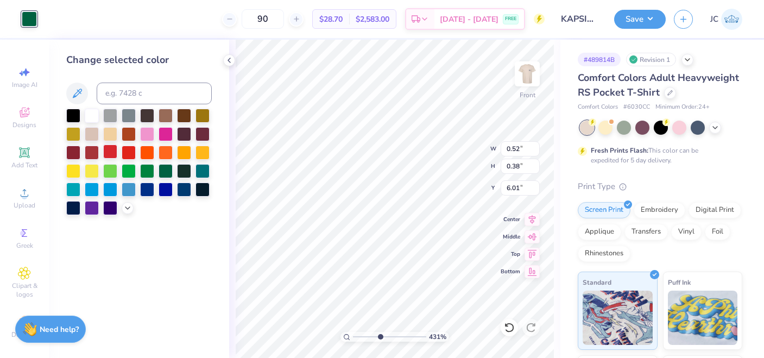
click at [113, 150] on div at bounding box center [110, 151] width 14 height 14
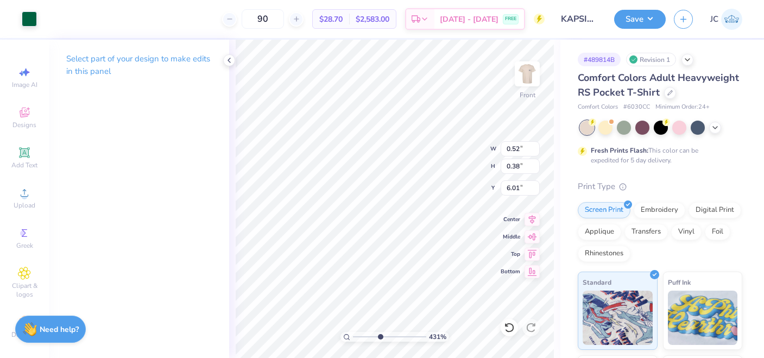
type input "0.16"
type input "0.11"
type input "6.09"
click at [17, 15] on div "Art colors" at bounding box center [18, 19] width 37 height 38
click at [36, 18] on div at bounding box center [29, 17] width 15 height 15
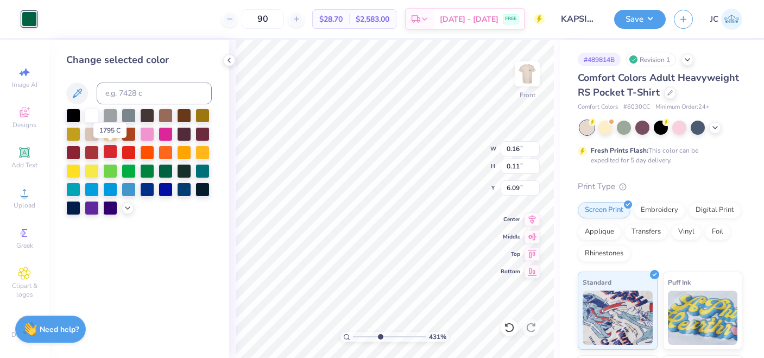
click at [107, 153] on div at bounding box center [110, 151] width 14 height 14
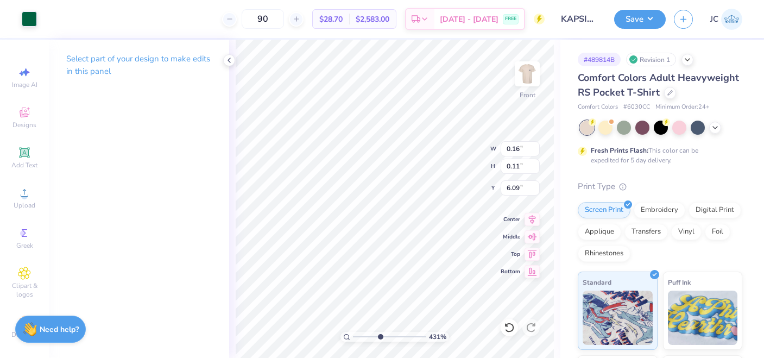
type input "1.06"
type input "0.21"
type input "5.66"
click at [30, 16] on div at bounding box center [29, 17] width 15 height 15
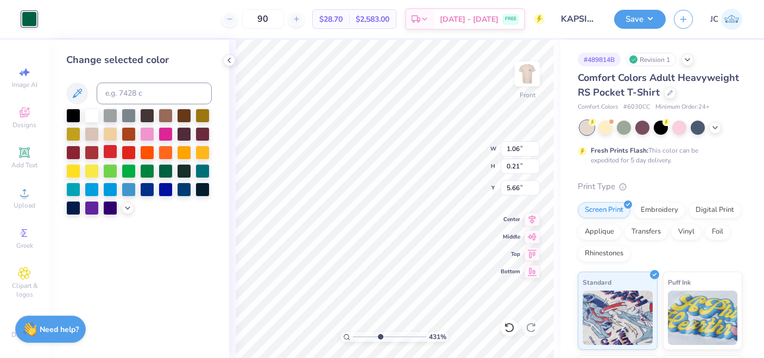
click at [112, 153] on div at bounding box center [110, 151] width 14 height 14
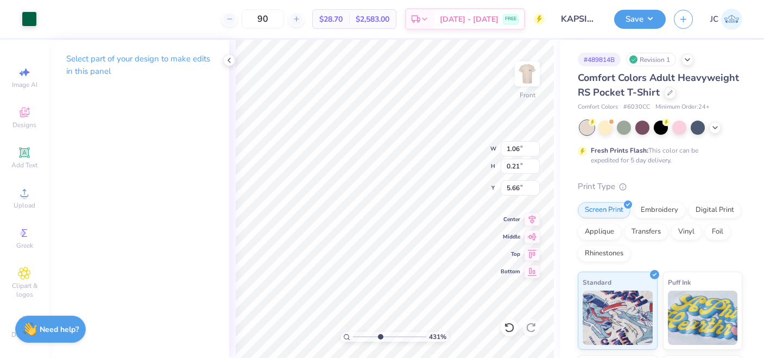
type input "0.24"
type input "0.25"
type input "5.81"
click at [28, 20] on div at bounding box center [29, 17] width 15 height 15
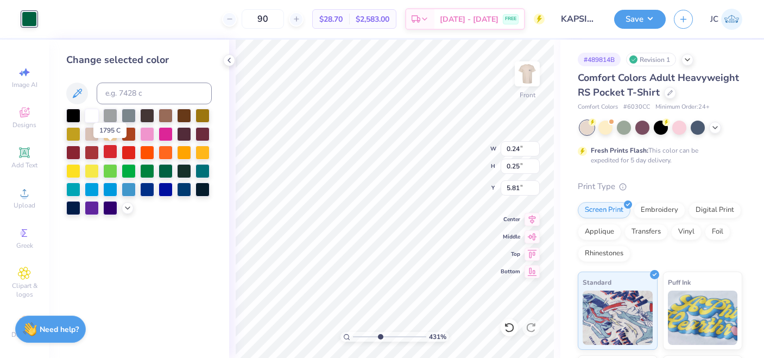
click at [116, 152] on div at bounding box center [110, 151] width 14 height 14
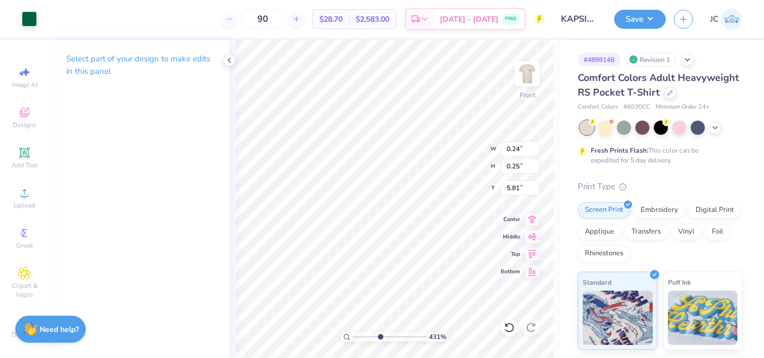
type input "0.26"
type input "0.12"
type input "5.86"
click at [26, 21] on div at bounding box center [29, 17] width 15 height 15
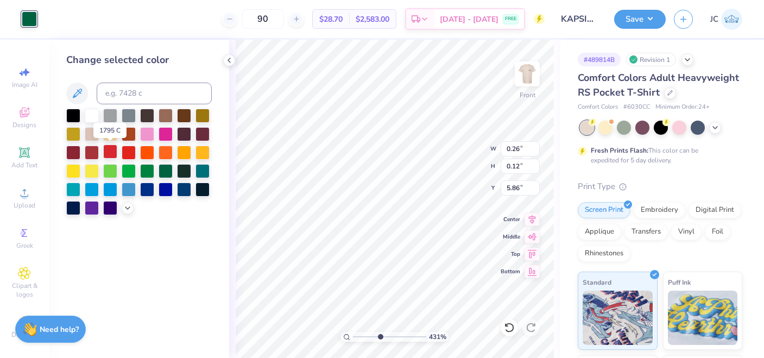
click at [105, 153] on div at bounding box center [110, 151] width 14 height 14
type input "0.23"
type input "0.09"
type input "6.03"
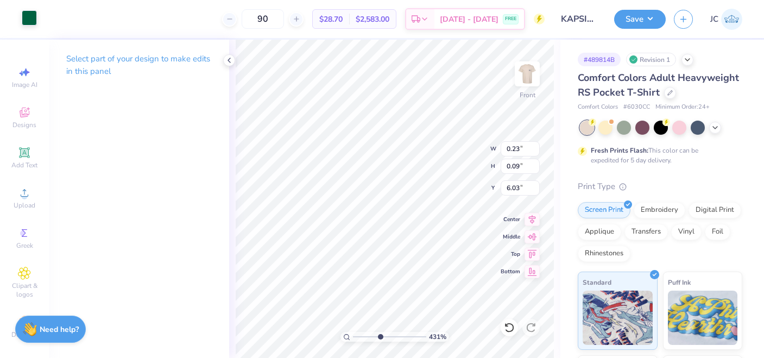
click at [26, 17] on div at bounding box center [29, 17] width 15 height 15
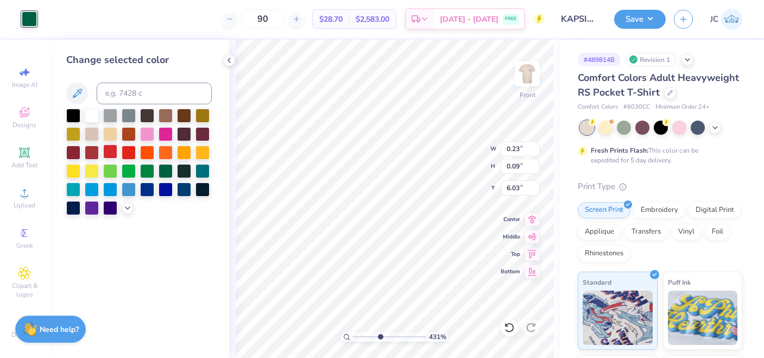
click at [109, 149] on div at bounding box center [110, 151] width 14 height 14
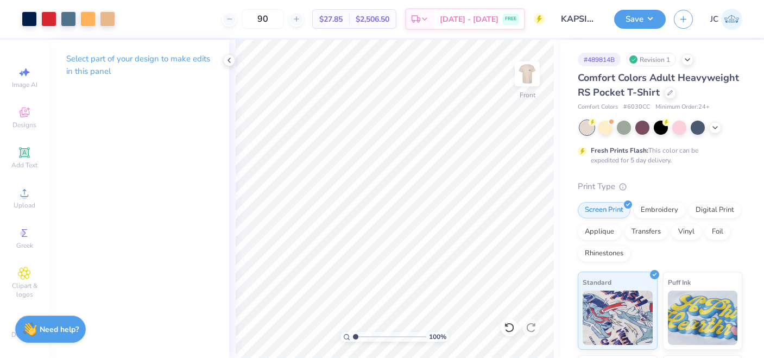
drag, startPoint x: 381, startPoint y: 334, endPoint x: 343, endPoint y: 332, distance: 38.1
click at [353, 332] on input "range" at bounding box center [389, 337] width 73 height 10
drag, startPoint x: 357, startPoint y: 336, endPoint x: 364, endPoint y: 336, distance: 7.1
type input "2.17"
click at [364, 336] on input "range" at bounding box center [389, 337] width 73 height 10
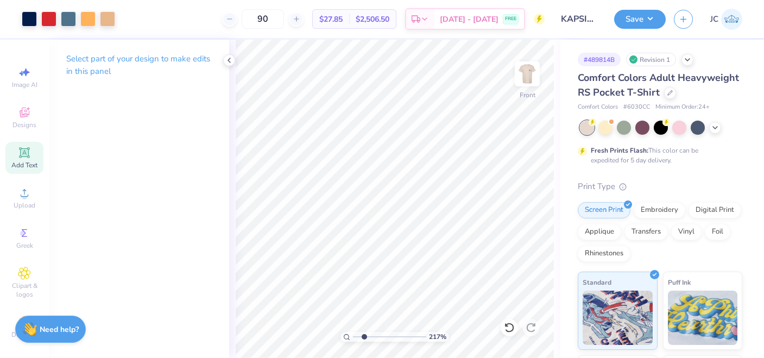
click at [24, 154] on icon at bounding box center [24, 152] width 8 height 8
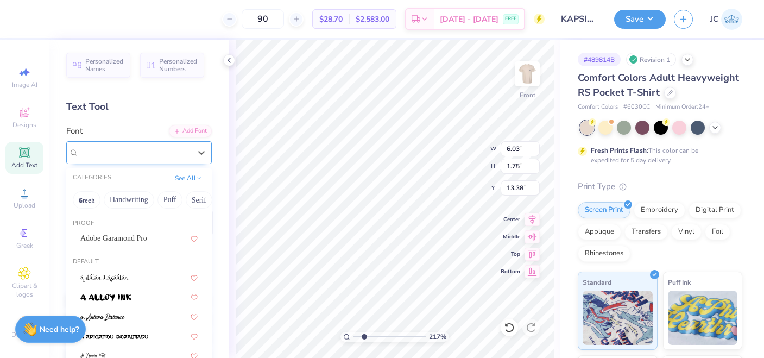
click at [121, 156] on div "Super Dream" at bounding box center [135, 152] width 114 height 17
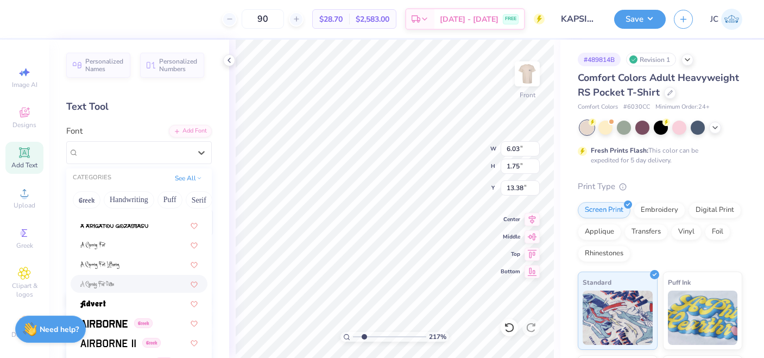
scroll to position [0, 0]
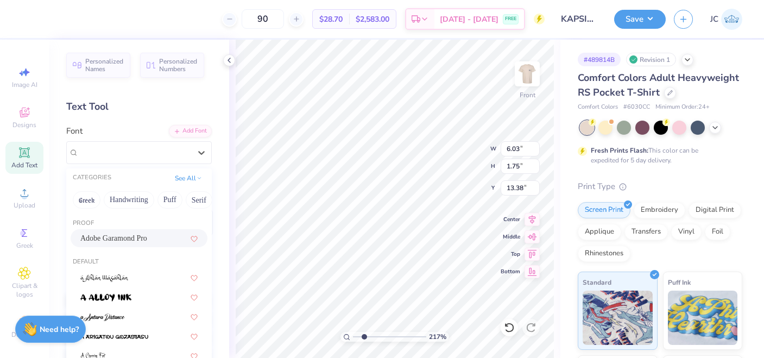
click at [116, 237] on span "Adobe Garamond Pro" at bounding box center [113, 237] width 67 height 11
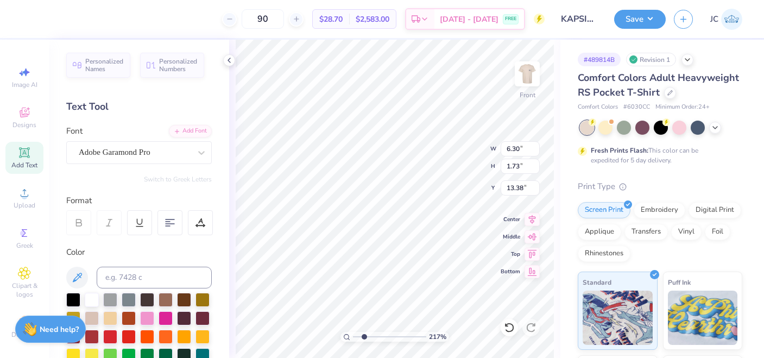
type input "6.30"
type input "1.73"
type textarea "K∑"
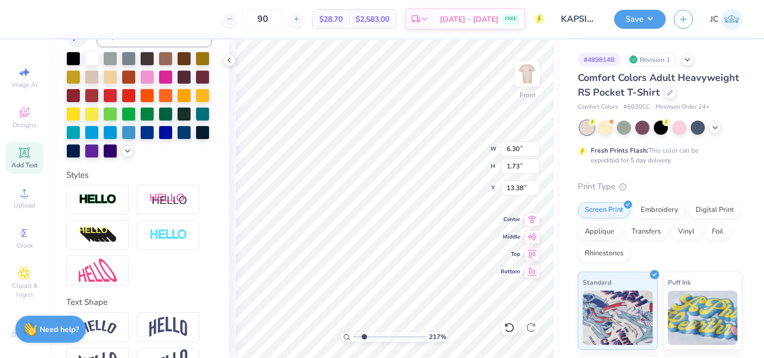
scroll to position [273, 0]
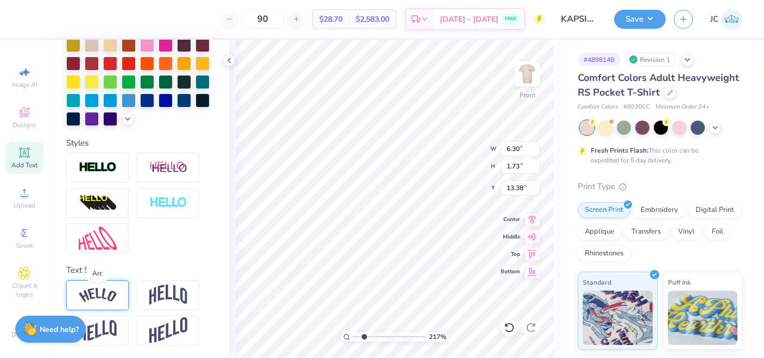
click at [110, 298] on img at bounding box center [98, 295] width 38 height 15
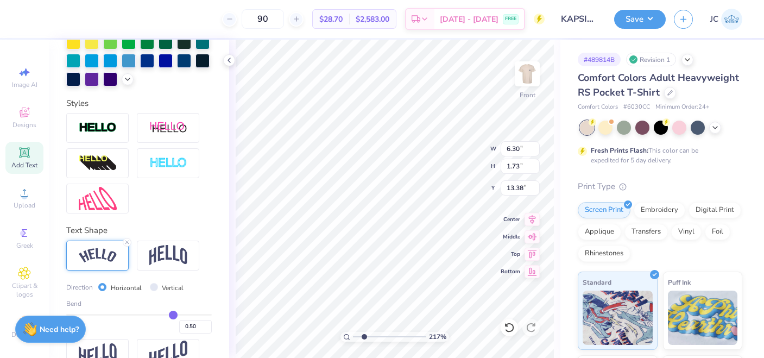
scroll to position [324, 0]
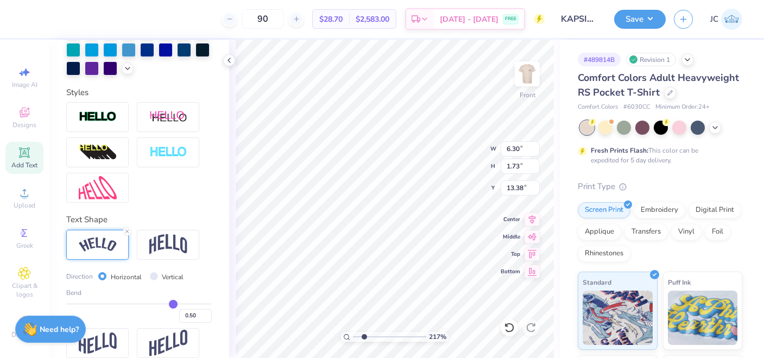
type input "0.49"
type input "0.48"
type input "0.47"
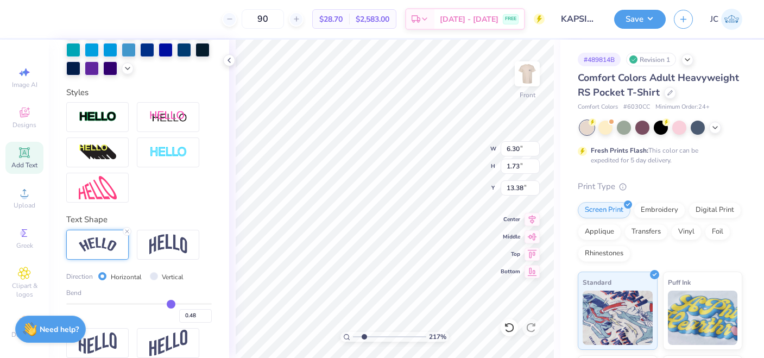
type input "0.47"
type input "0.46"
type input "0.45"
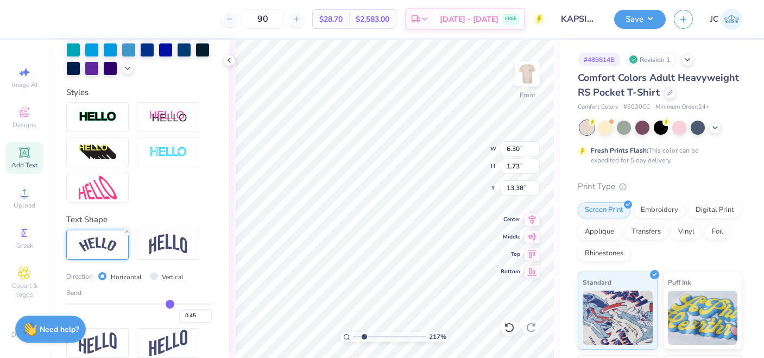
type input "0.44"
type input "0.42"
type input "0.41"
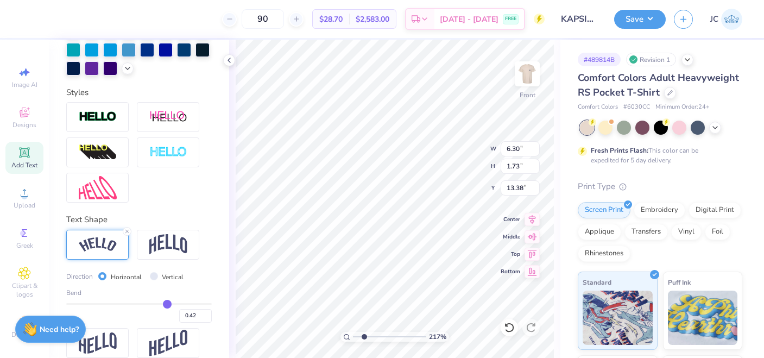
type input "0.41"
type input "0.4"
type input "0.40"
type input "0.39"
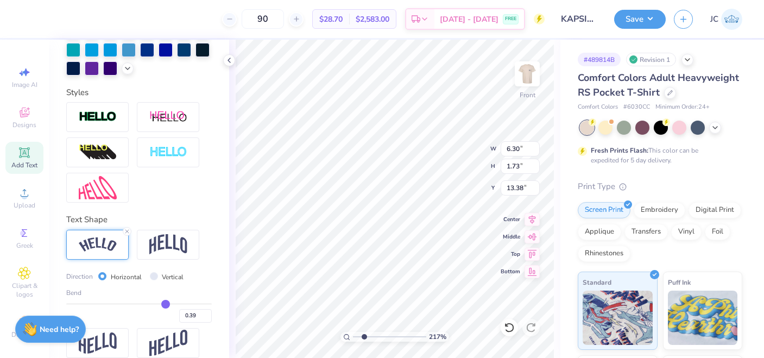
type input "0.37"
type input "0.36"
type input "0.34"
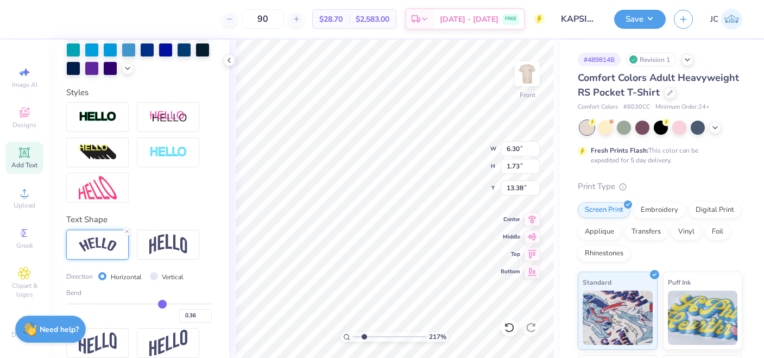
type input "0.34"
type input "0.33"
type input "0.32"
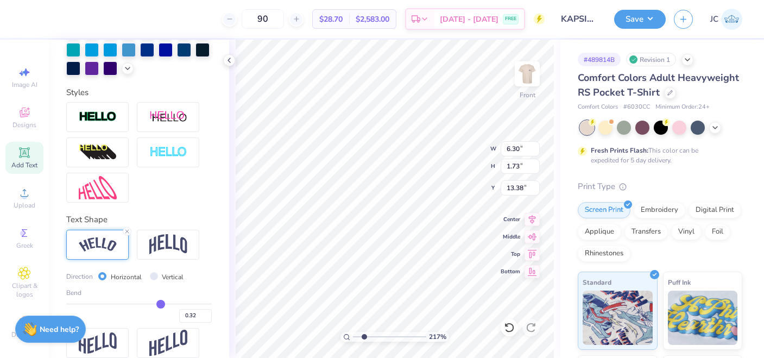
type input "0.31"
type input "0.3"
type input "0.30"
type input "0.29"
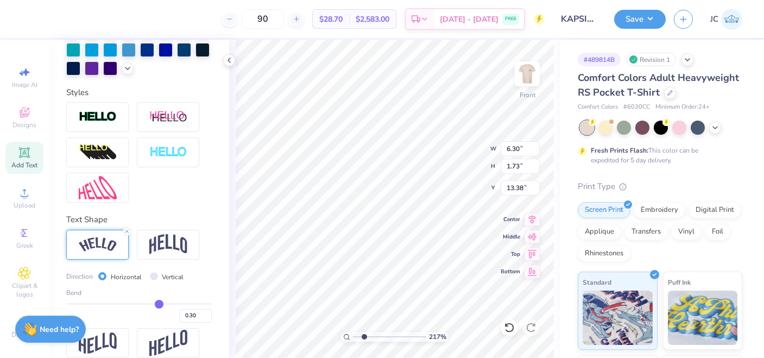
type input "0.29"
type input "0.31"
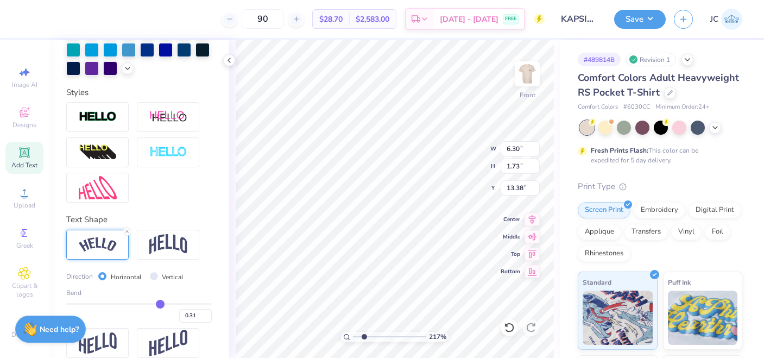
drag, startPoint x: 172, startPoint y: 303, endPoint x: 160, endPoint y: 302, distance: 12.5
type input "0.31"
click at [160, 303] on input "range" at bounding box center [139, 304] width 146 height 2
click at [128, 231] on line at bounding box center [126, 231] width 3 height 3
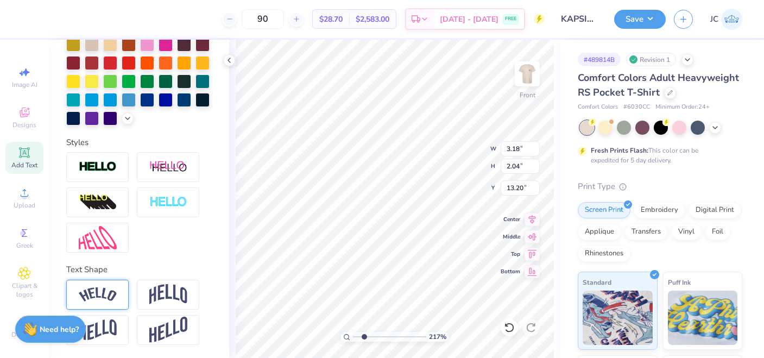
type input "3.18"
type input "2.04"
type input "13.20"
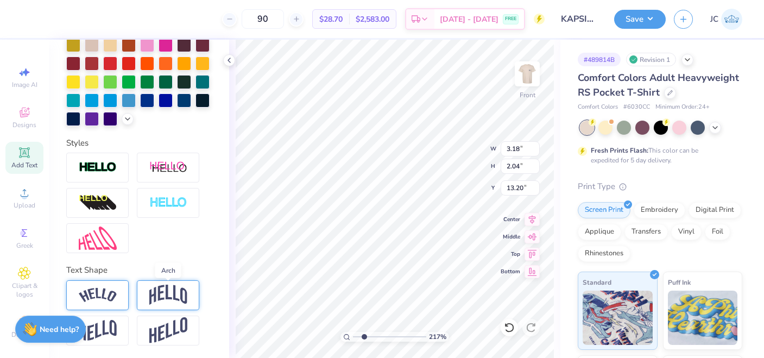
click at [165, 293] on img at bounding box center [168, 295] width 38 height 21
type input "2.60"
type input "4.72"
type textarea "K"
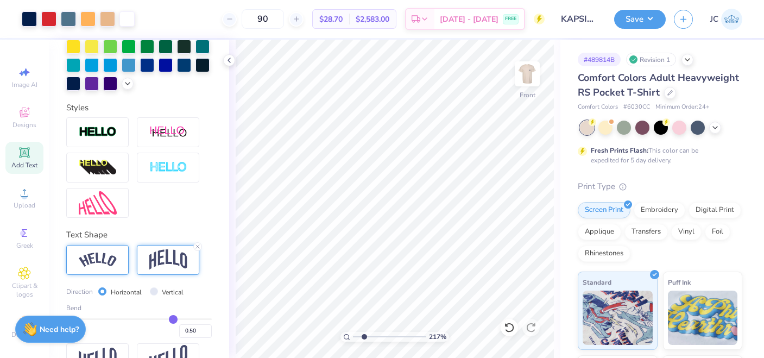
scroll to position [314, 0]
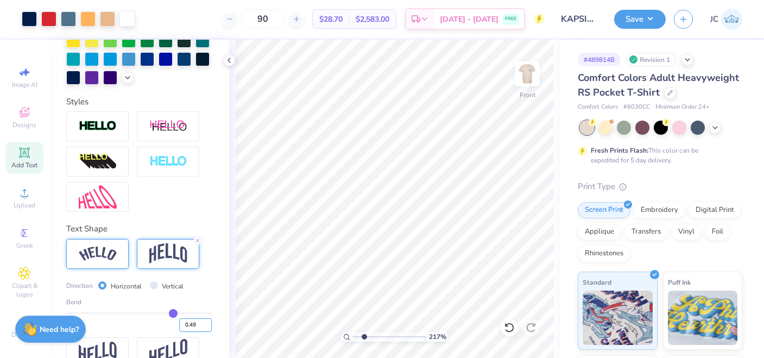
click at [209, 326] on input "0.49" at bounding box center [195, 325] width 33 height 14
click at [209, 326] on input "0.48" at bounding box center [195, 325] width 33 height 14
click at [209, 326] on input "0.47" at bounding box center [195, 325] width 33 height 14
click at [209, 326] on input "0.46" at bounding box center [195, 325] width 33 height 14
click at [209, 326] on input "0.45" at bounding box center [195, 325] width 33 height 14
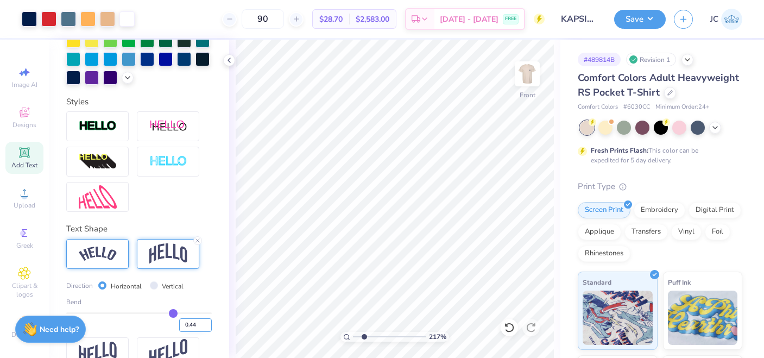
click at [209, 326] on input "0.44" at bounding box center [195, 325] width 33 height 14
click at [209, 326] on input "0.43" at bounding box center [195, 325] width 33 height 14
click at [209, 326] on input "0.42" at bounding box center [195, 325] width 33 height 14
click at [209, 326] on input "0.41" at bounding box center [195, 325] width 33 height 14
type input "0.4"
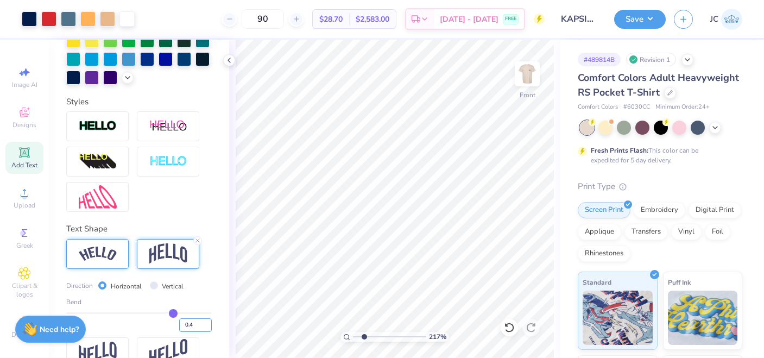
click at [209, 326] on input "0.4" at bounding box center [195, 325] width 33 height 14
type input "0.4"
click at [207, 326] on input "0.39" at bounding box center [195, 325] width 33 height 14
click at [207, 326] on input "0.38" at bounding box center [195, 325] width 33 height 14
click at [207, 326] on input "0.37" at bounding box center [195, 325] width 33 height 14
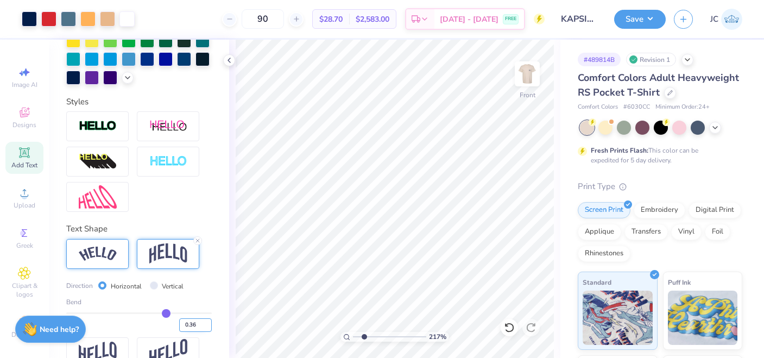
click at [207, 326] on input "0.36" at bounding box center [195, 325] width 33 height 14
click at [207, 326] on input "0.35" at bounding box center [195, 325] width 33 height 14
click at [207, 326] on input "0.34" at bounding box center [195, 325] width 33 height 14
click at [207, 326] on input "0.33" at bounding box center [195, 325] width 33 height 14
click at [207, 326] on input "0.32" at bounding box center [195, 325] width 33 height 14
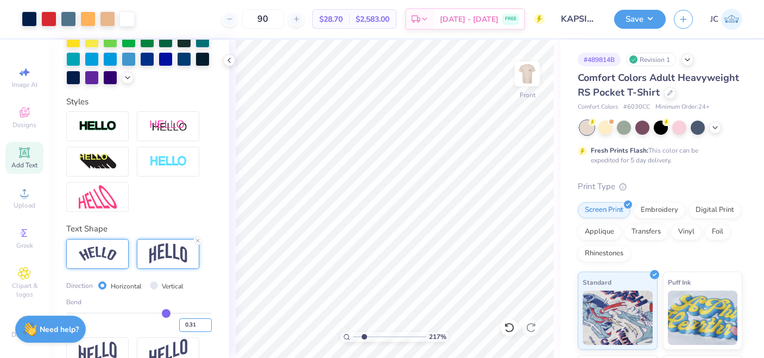
click at [207, 326] on input "0.31" at bounding box center [195, 325] width 33 height 14
type input "0.3"
click at [207, 326] on input "0.3" at bounding box center [195, 325] width 33 height 14
type input "0.3"
drag, startPoint x: 199, startPoint y: 323, endPoint x: 190, endPoint y: 324, distance: 9.2
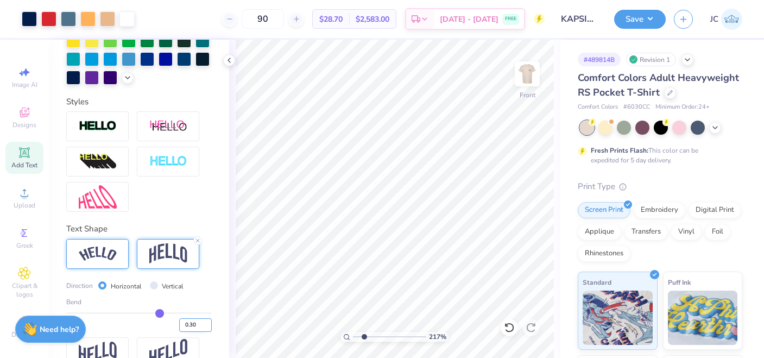
click at [190, 324] on input "0.30" at bounding box center [195, 325] width 33 height 14
type input "0.15"
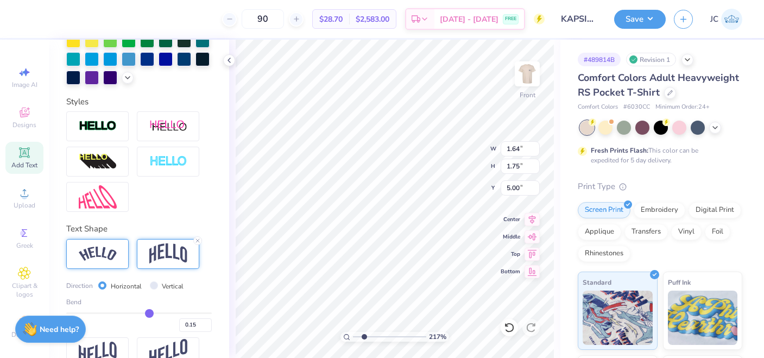
type input "5.00"
type input "0.75"
type input "0.80"
type input "5.95"
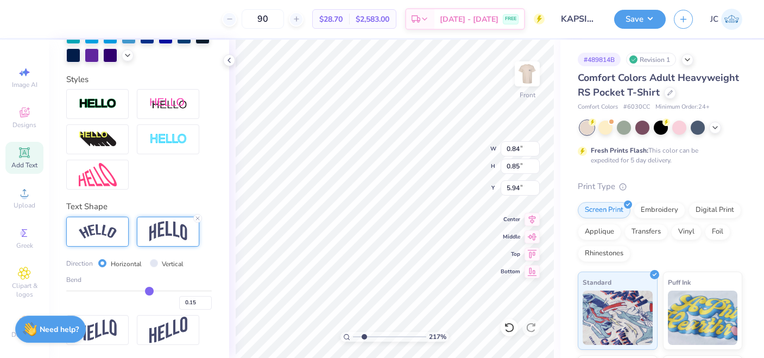
type input "5.35"
type input "0.67"
type input "0.68"
type input "5.52"
drag, startPoint x: 364, startPoint y: 337, endPoint x: 380, endPoint y: 337, distance: 15.7
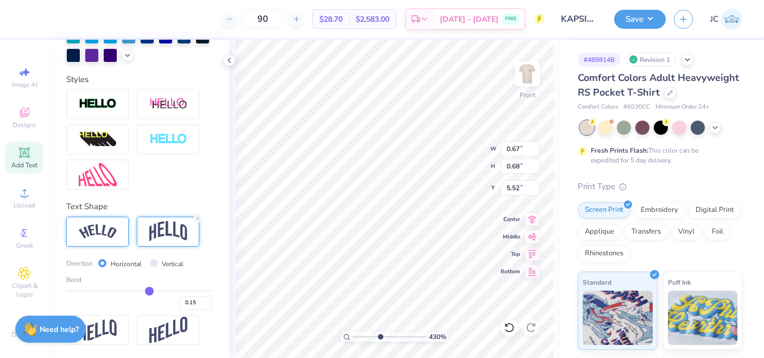
type input "4.3"
click at [380, 337] on input "range" at bounding box center [389, 337] width 73 height 10
type input "5.87"
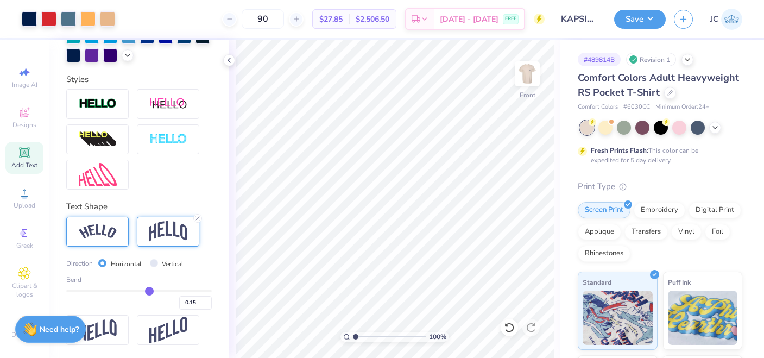
drag, startPoint x: 381, startPoint y: 335, endPoint x: 345, endPoint y: 337, distance: 35.9
click at [353, 337] on input "range" at bounding box center [389, 337] width 73 height 10
click at [361, 337] on input "range" at bounding box center [389, 337] width 73 height 10
click at [530, 64] on img at bounding box center [527, 73] width 43 height 43
click at [526, 71] on img at bounding box center [527, 73] width 43 height 43
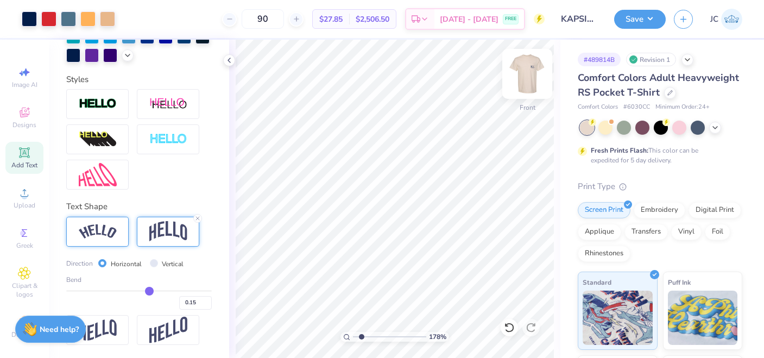
click at [532, 71] on img at bounding box center [527, 73] width 43 height 43
click at [532, 75] on img at bounding box center [527, 73] width 43 height 43
click at [532, 75] on img at bounding box center [527, 74] width 22 height 22
click at [525, 77] on img at bounding box center [527, 73] width 43 height 43
drag, startPoint x: 361, startPoint y: 337, endPoint x: 383, endPoint y: 335, distance: 22.3
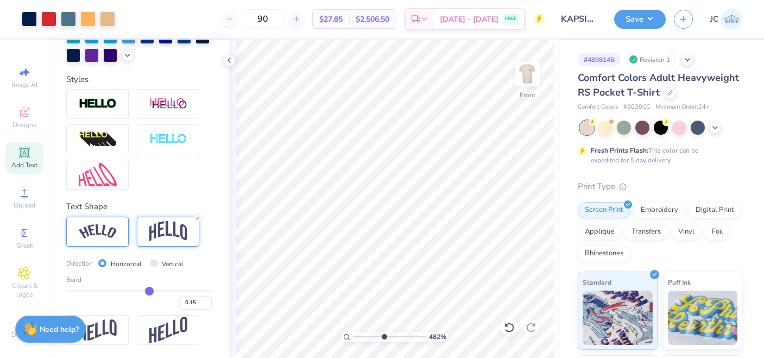
click at [383, 335] on input "range" at bounding box center [389, 337] width 73 height 10
drag, startPoint x: 383, startPoint y: 336, endPoint x: 344, endPoint y: 331, distance: 38.8
click at [353, 332] on input "range" at bounding box center [389, 337] width 73 height 10
click at [651, 24] on button "Save" at bounding box center [640, 17] width 52 height 19
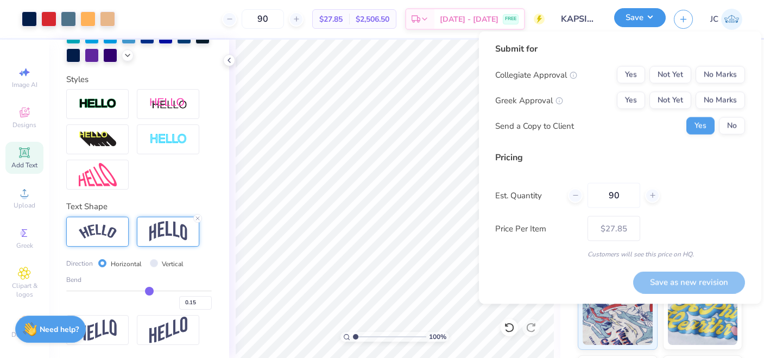
click at [653, 15] on button "Save" at bounding box center [640, 17] width 52 height 19
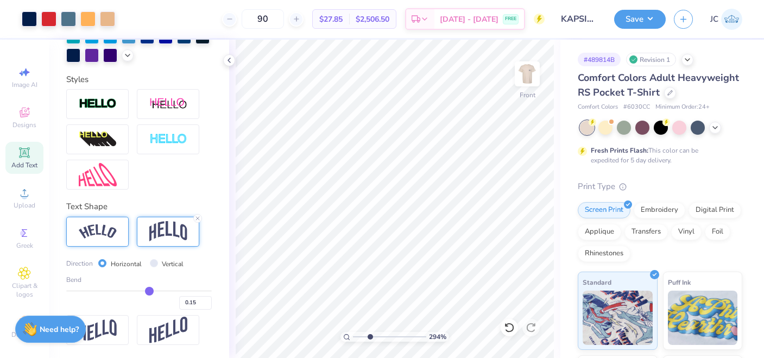
drag, startPoint x: 356, startPoint y: 335, endPoint x: 370, endPoint y: 335, distance: 13.6
type input "2.94"
click at [370, 335] on input "range" at bounding box center [389, 337] width 73 height 10
click at [528, 73] on img at bounding box center [527, 73] width 43 height 43
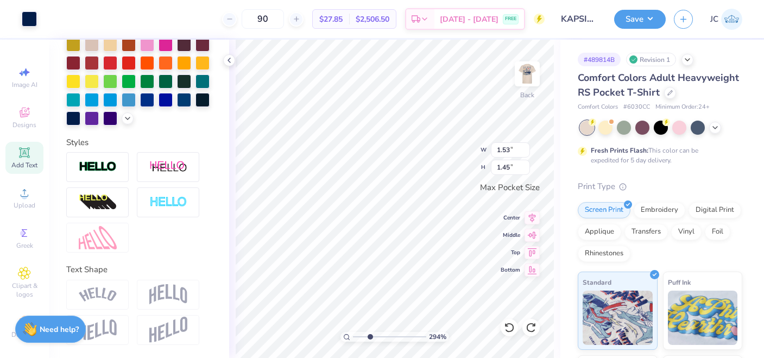
scroll to position [273, 0]
type input "3.03"
type input "2.43"
click at [531, 215] on icon at bounding box center [532, 216] width 7 height 9
click at [531, 235] on icon at bounding box center [532, 233] width 15 height 13
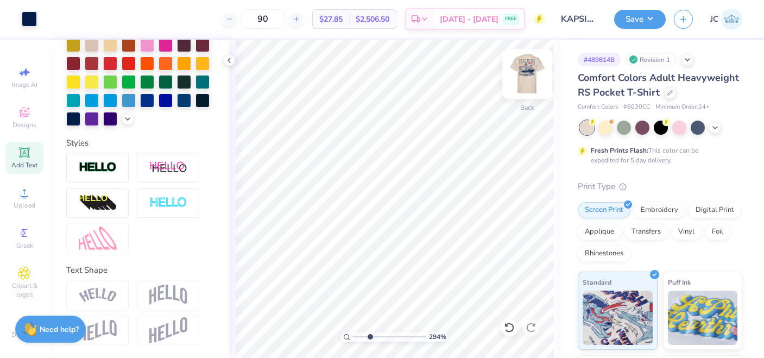
click at [528, 79] on img at bounding box center [527, 73] width 43 height 43
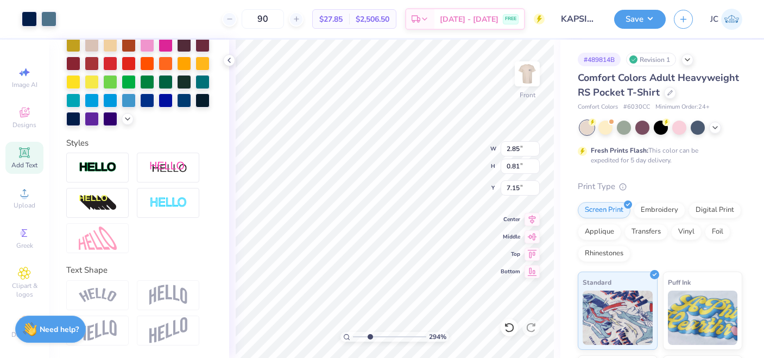
type input "2.85"
type input "0.81"
type input "2.40"
type input "2.93"
type input "7.96"
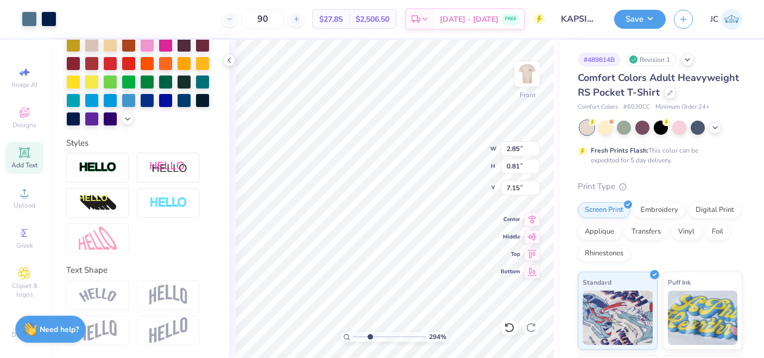
type input "7.33"
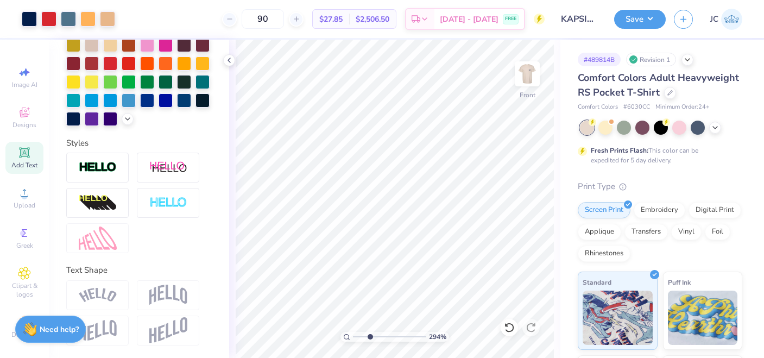
drag, startPoint x: 371, startPoint y: 336, endPoint x: 338, endPoint y: 336, distance: 33.1
type input "1"
click at [353, 336] on input "range" at bounding box center [389, 337] width 73 height 10
click at [50, 18] on div at bounding box center [48, 17] width 15 height 15
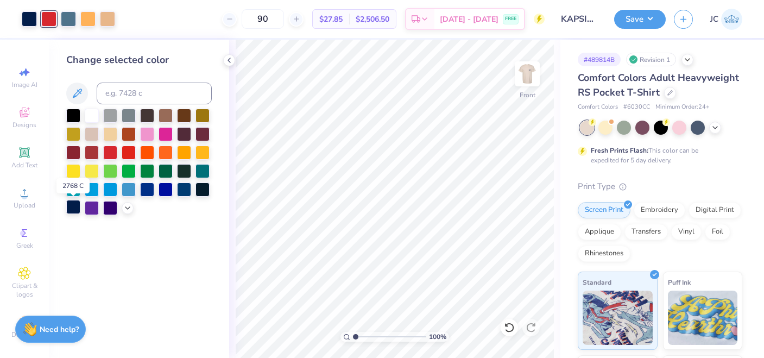
click at [71, 207] on div at bounding box center [73, 207] width 14 height 14
drag, startPoint x: 279, startPoint y: 14, endPoint x: 254, endPoint y: 14, distance: 25.5
click at [254, 14] on input "90" at bounding box center [263, 19] width 42 height 20
type input "100"
click at [461, 17] on span "[DATE] - [DATE]" at bounding box center [469, 20] width 59 height 11
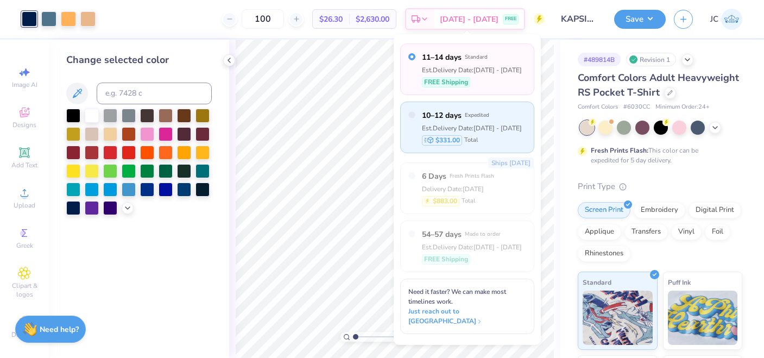
click at [404, 119] on div "10–12 days Expedited Est. Delivery Date: [DATE] - [DATE] $331.00 Total" at bounding box center [467, 128] width 134 height 52
radio input "false"
radio input "true"
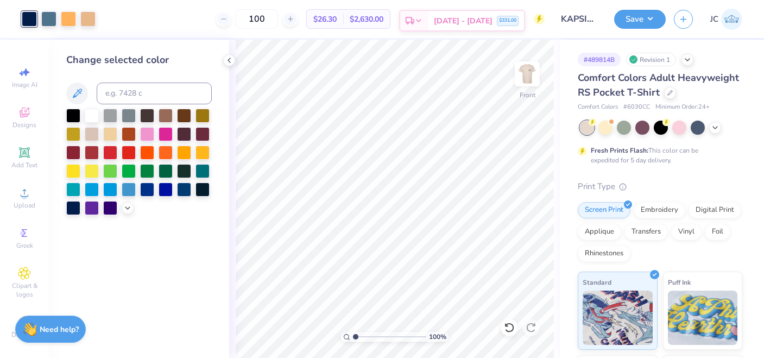
click at [472, 20] on span "[DATE] - [DATE]" at bounding box center [463, 20] width 59 height 11
click at [527, 78] on img at bounding box center [527, 73] width 43 height 43
click at [652, 21] on button "Save" at bounding box center [640, 17] width 52 height 19
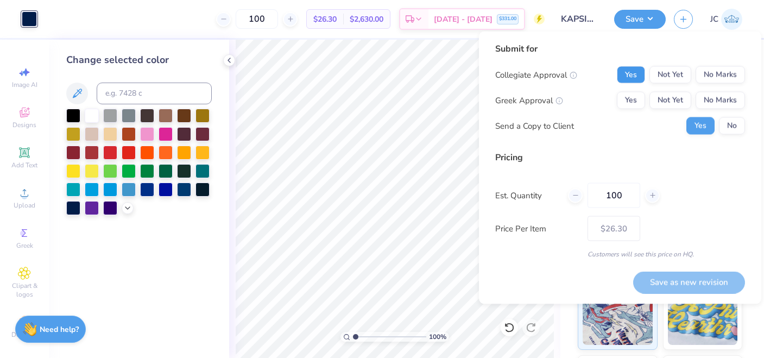
click at [631, 76] on button "Yes" at bounding box center [631, 74] width 28 height 17
click at [717, 80] on button "No Marks" at bounding box center [720, 74] width 49 height 17
click at [639, 94] on button "Yes" at bounding box center [631, 100] width 28 height 17
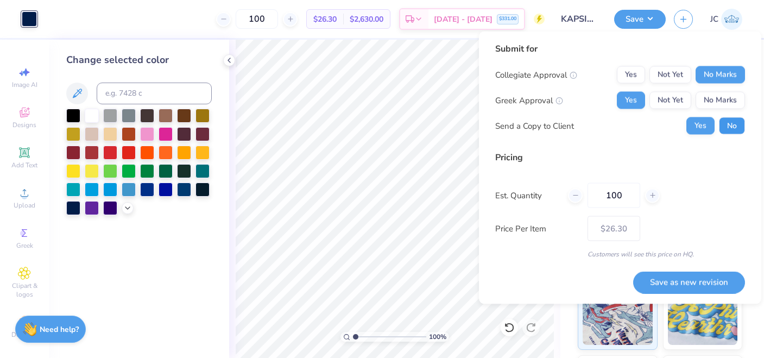
click at [736, 128] on button "No" at bounding box center [732, 125] width 26 height 17
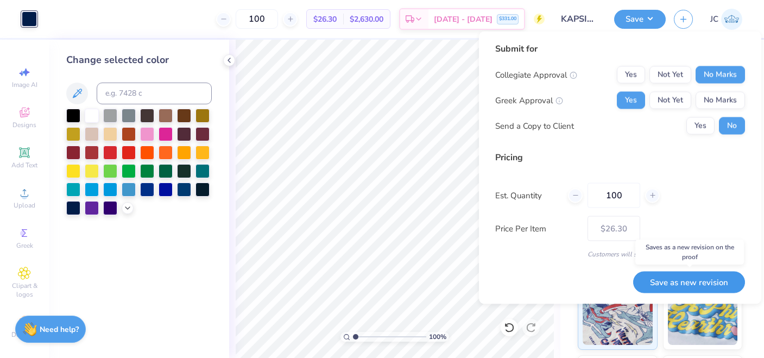
click at [672, 285] on button "Save as new revision" at bounding box center [689, 282] width 112 height 22
type input "$26.30"
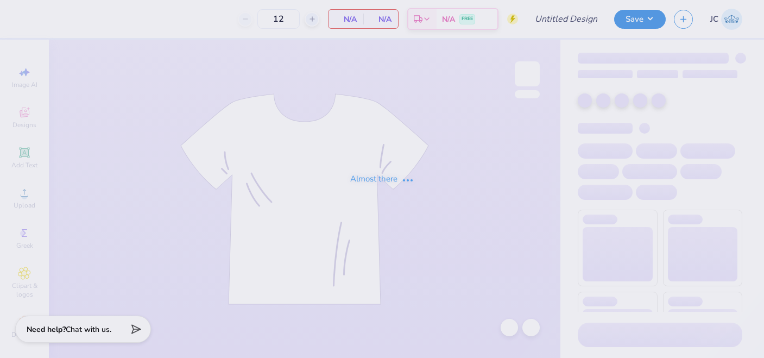
type input "KAPSIG Fall Rush 2025"
type input "80"
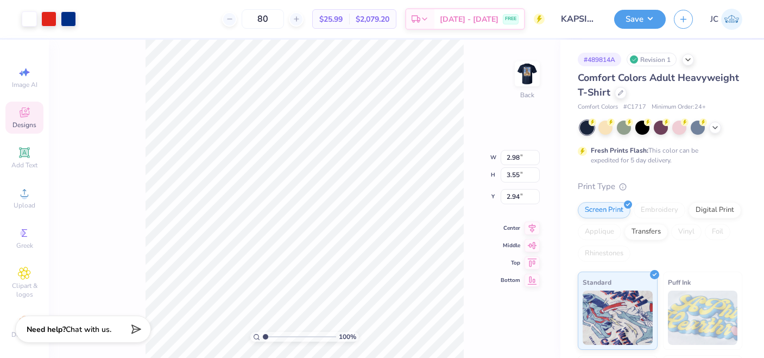
type input "3.00"
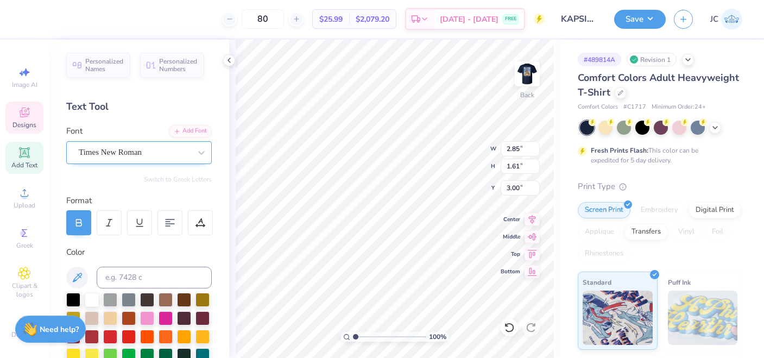
click at [128, 154] on div "Times New Roman" at bounding box center [135, 152] width 114 height 17
